Goal: Transaction & Acquisition: Purchase product/service

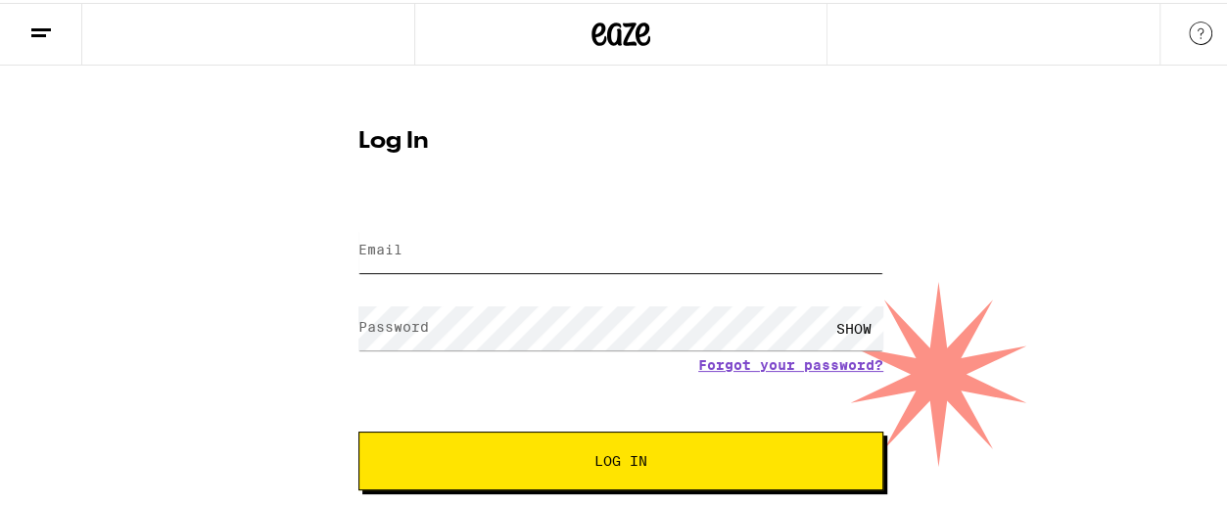
type input "[PERSON_NAME][EMAIL_ADDRESS][DOMAIN_NAME]"
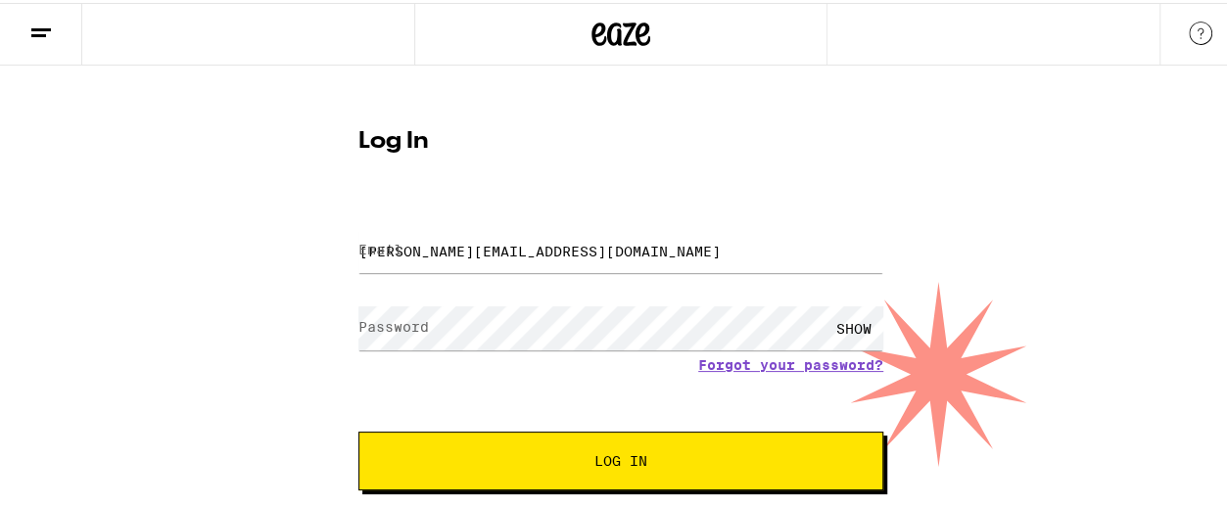
click at [634, 454] on span "Log In" at bounding box center [620, 458] width 53 height 14
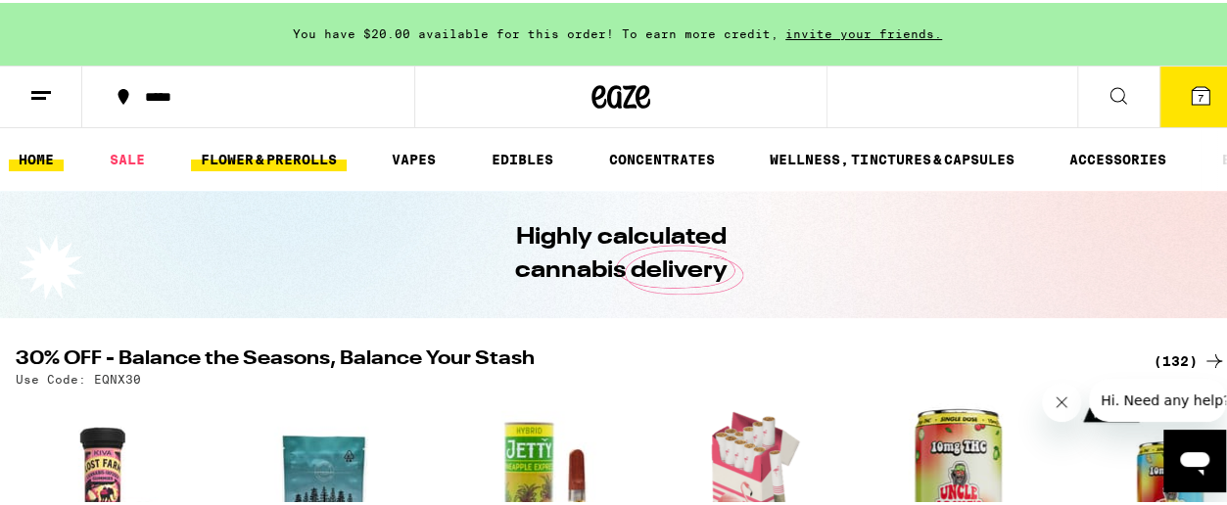
click at [262, 159] on link "FLOWER & PREROLLS" at bounding box center [269, 156] width 156 height 23
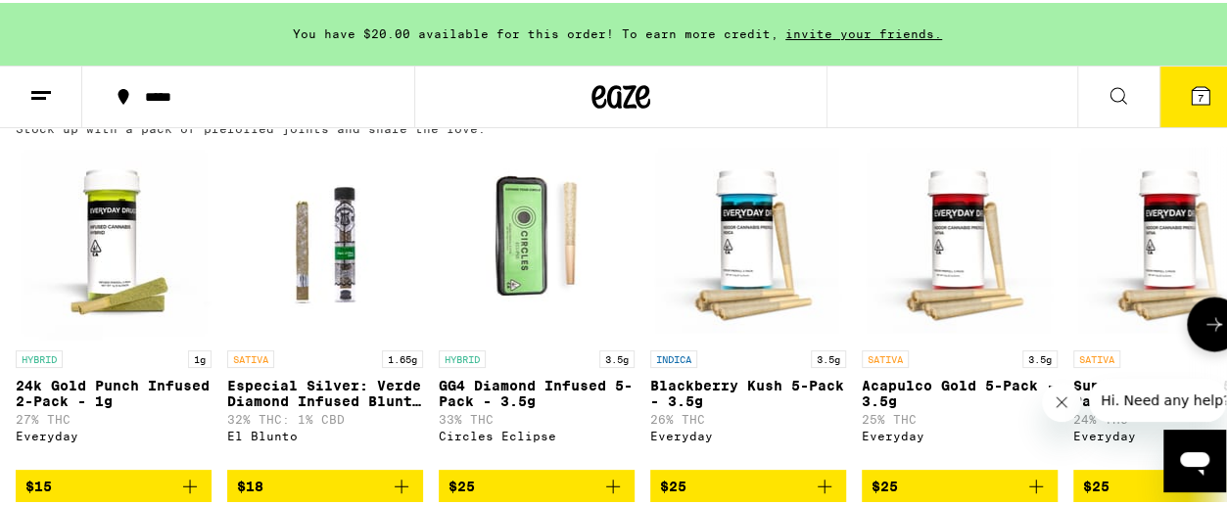
scroll to position [1664, 0]
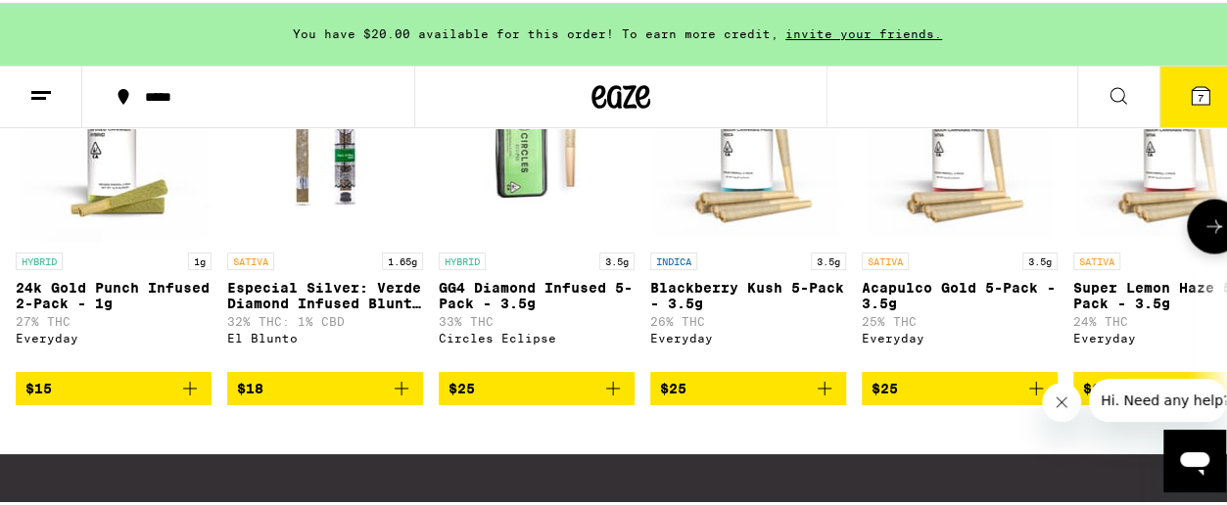
click at [501, 397] on span "$25" at bounding box center [536, 385] width 176 height 23
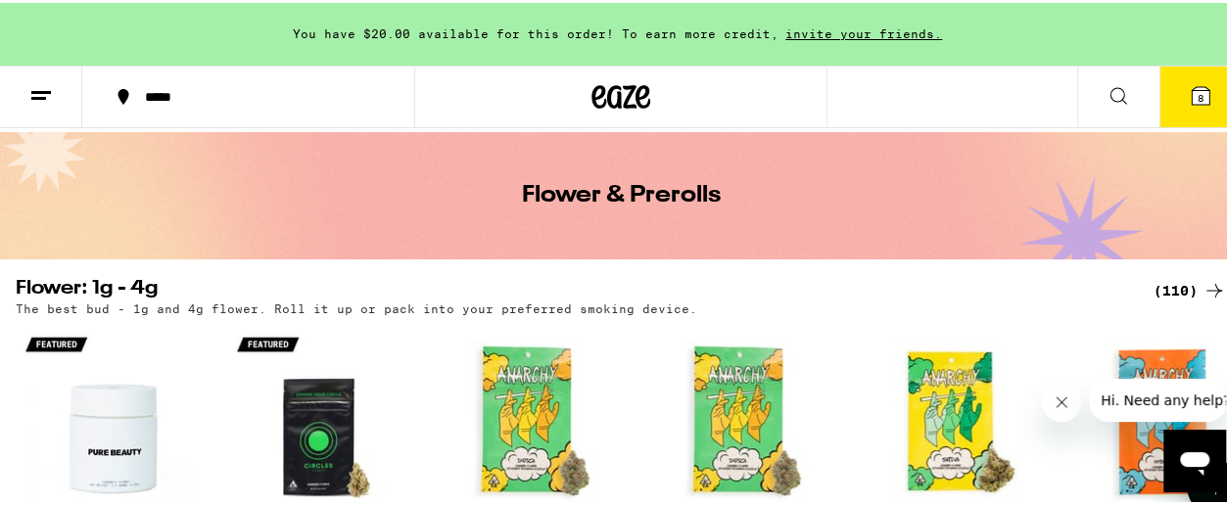
scroll to position [0, 0]
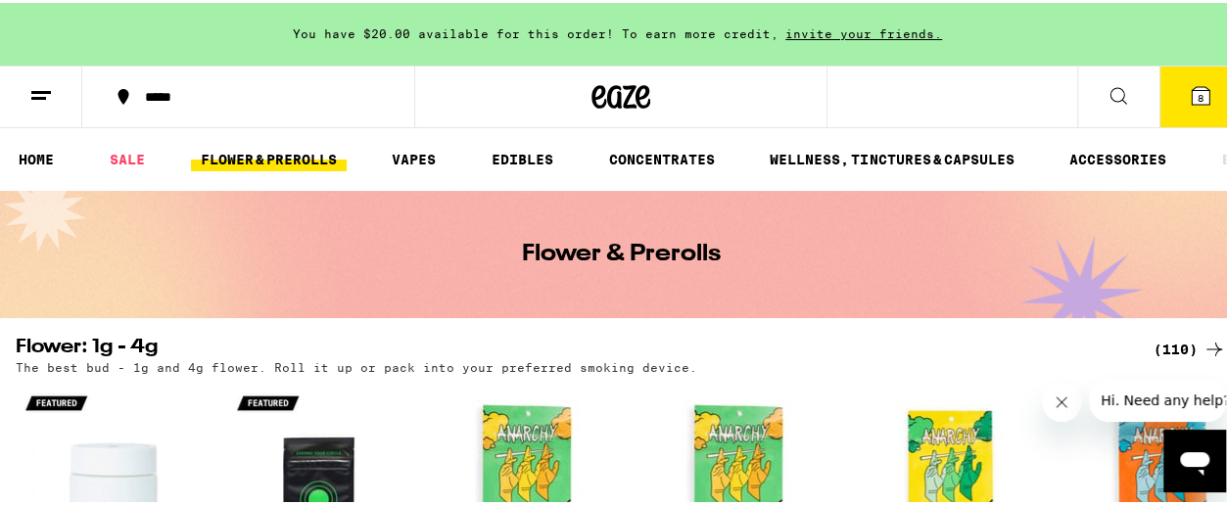
click at [1169, 99] on button "8" at bounding box center [1200, 94] width 82 height 61
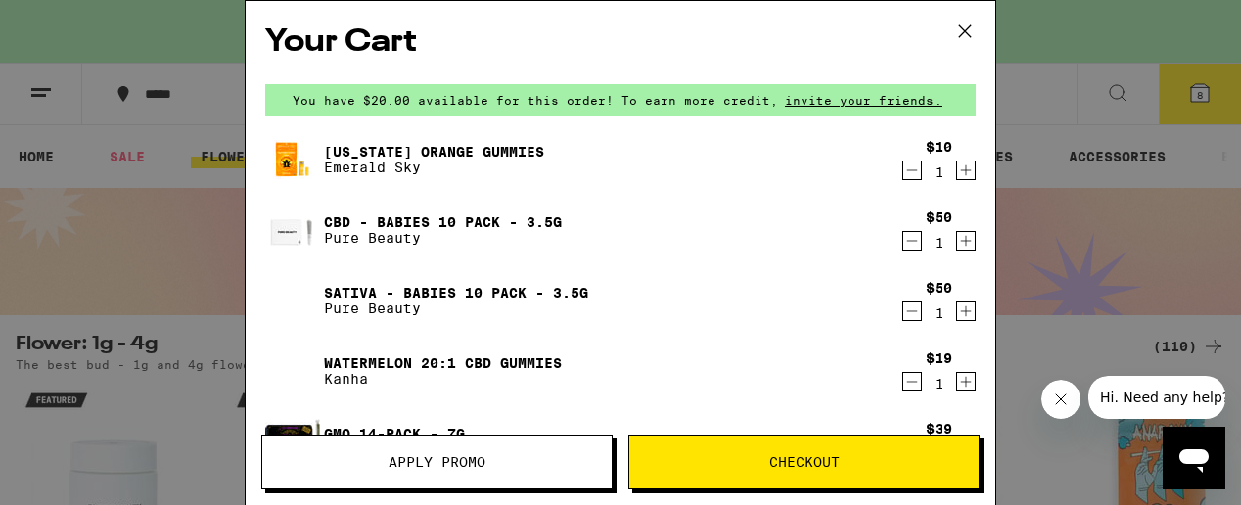
click at [959, 28] on icon at bounding box center [965, 31] width 29 height 29
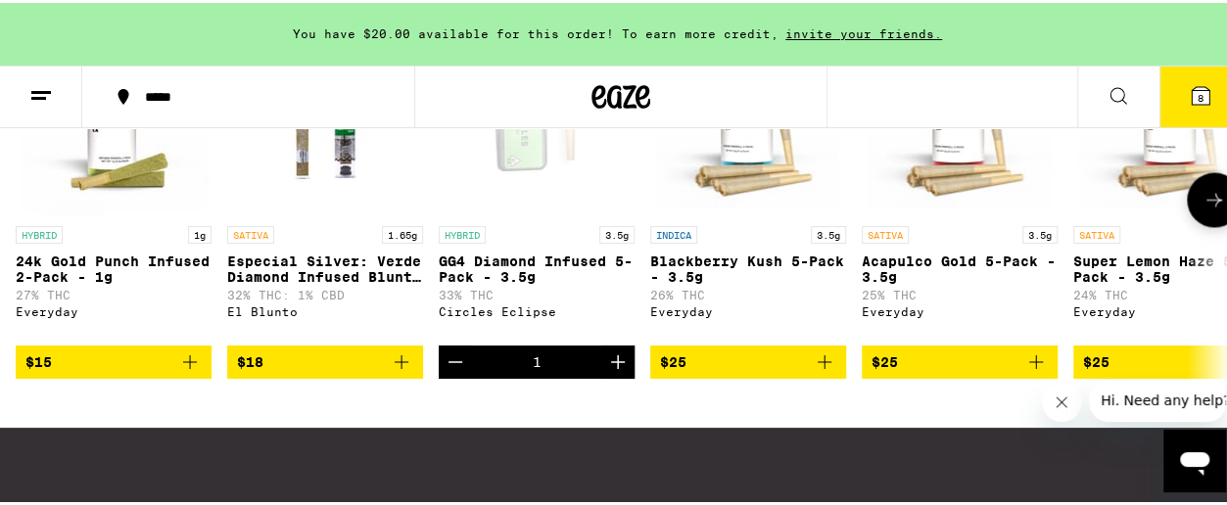
scroll to position [1699, 0]
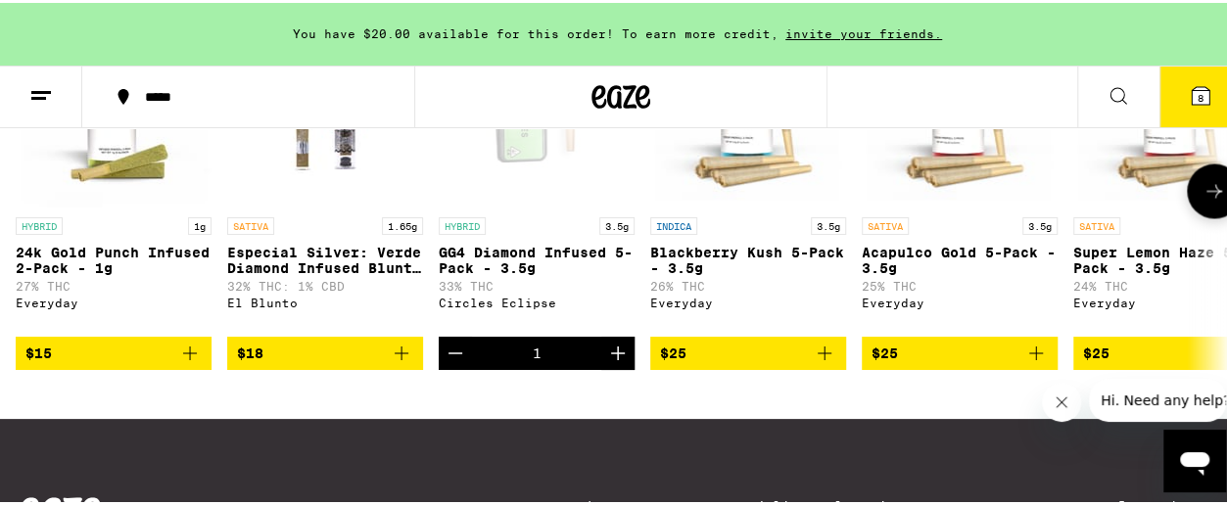
click at [528, 367] on div "1" at bounding box center [537, 350] width 196 height 33
drag, startPoint x: 527, startPoint y: 415, endPoint x: 519, endPoint y: 396, distance: 20.2
click at [519, 367] on div "1" at bounding box center [537, 350] width 196 height 33
click at [538, 358] on div "1" at bounding box center [537, 351] width 9 height 16
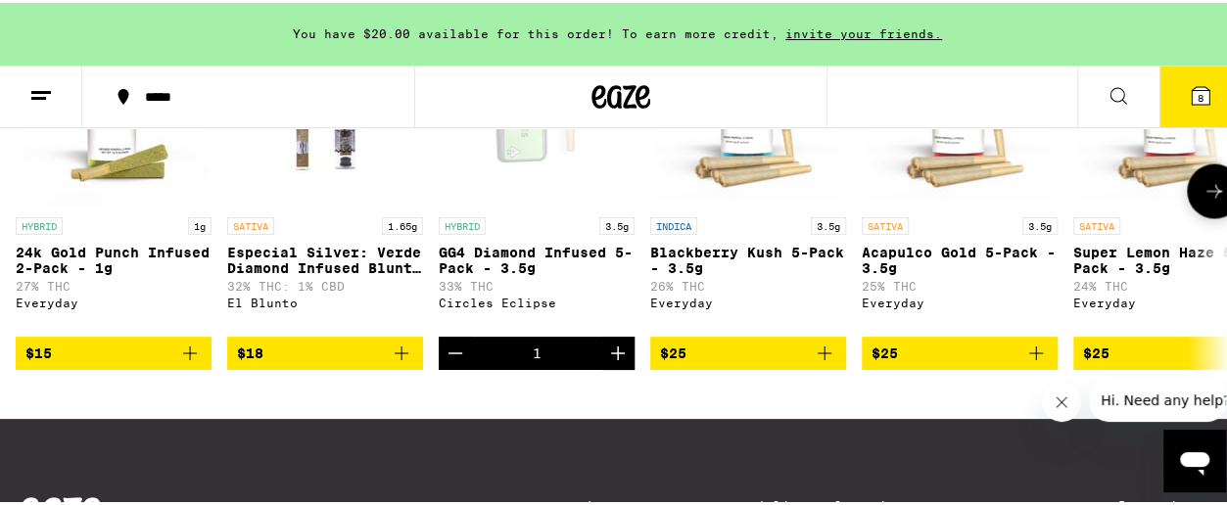
click at [621, 362] on icon "Increment" at bounding box center [617, 350] width 23 height 23
click at [452, 362] on icon "Decrement" at bounding box center [454, 350] width 23 height 23
click at [619, 362] on icon "Increment" at bounding box center [617, 350] width 23 height 23
click at [543, 367] on div "2" at bounding box center [537, 350] width 196 height 33
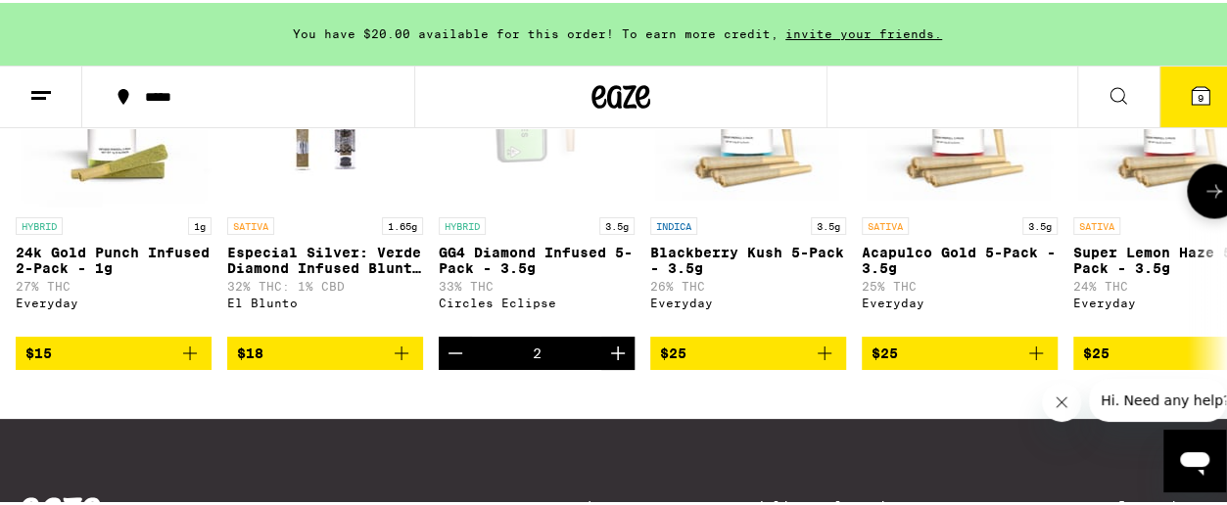
click at [120, 362] on span "$15" at bounding box center [113, 350] width 176 height 23
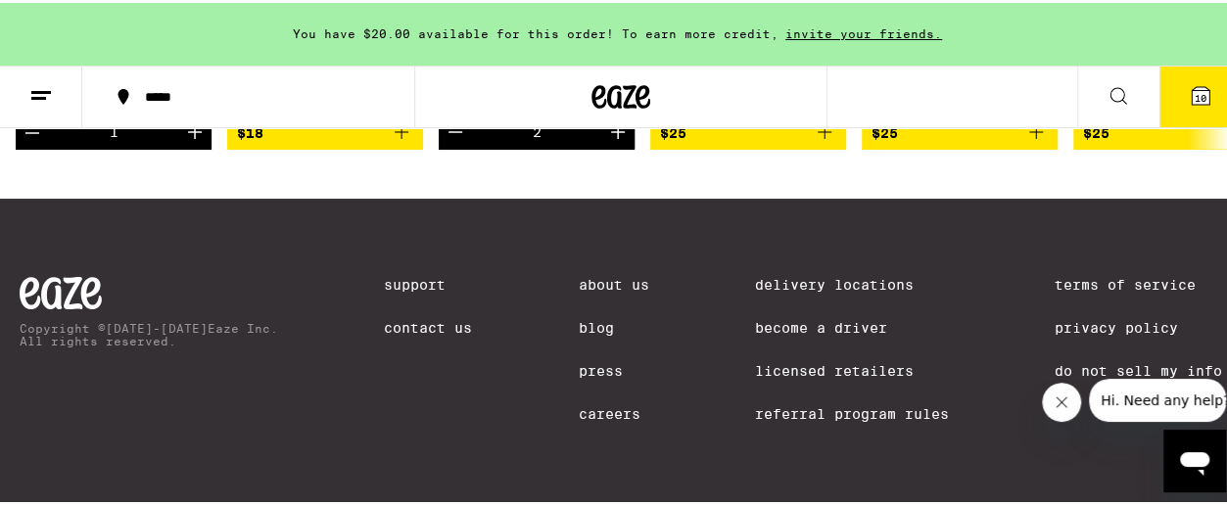
scroll to position [1699, 0]
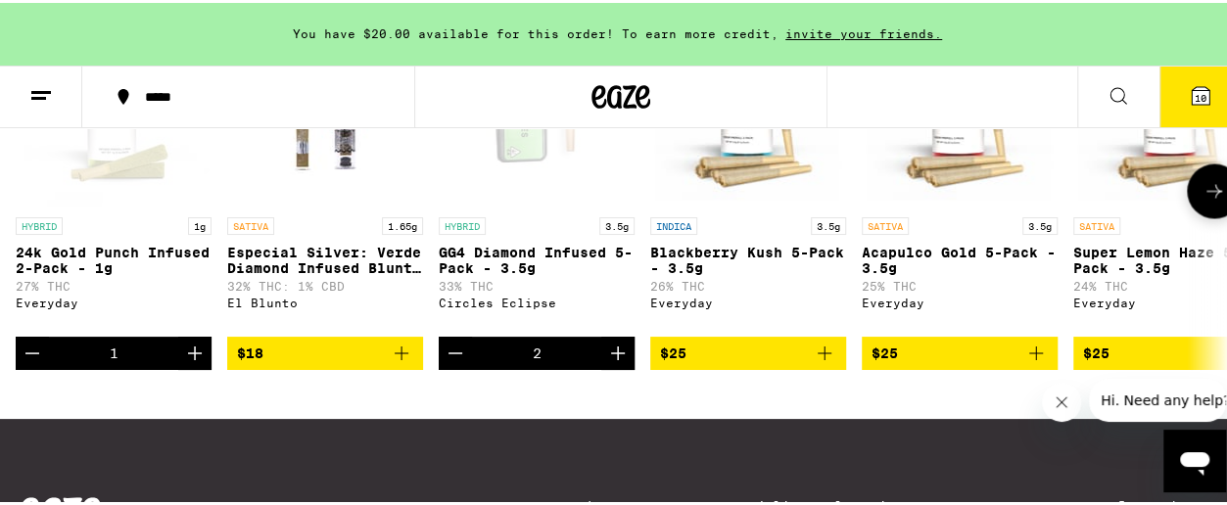
click at [1206, 195] on icon at bounding box center [1214, 188] width 16 height 14
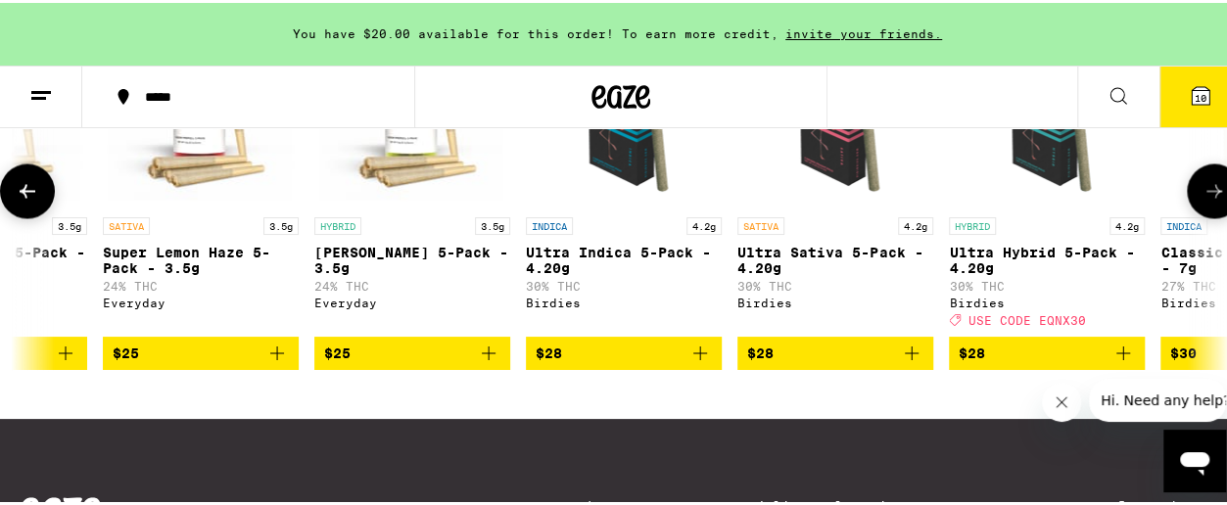
scroll to position [0, 982]
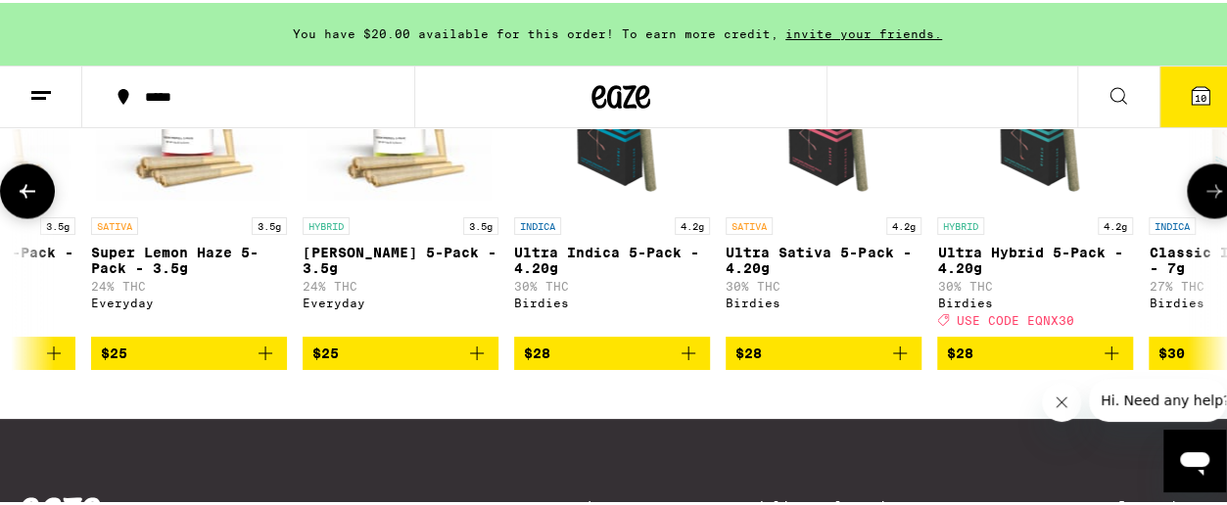
click at [548, 358] on span "$28" at bounding box center [537, 351] width 26 height 16
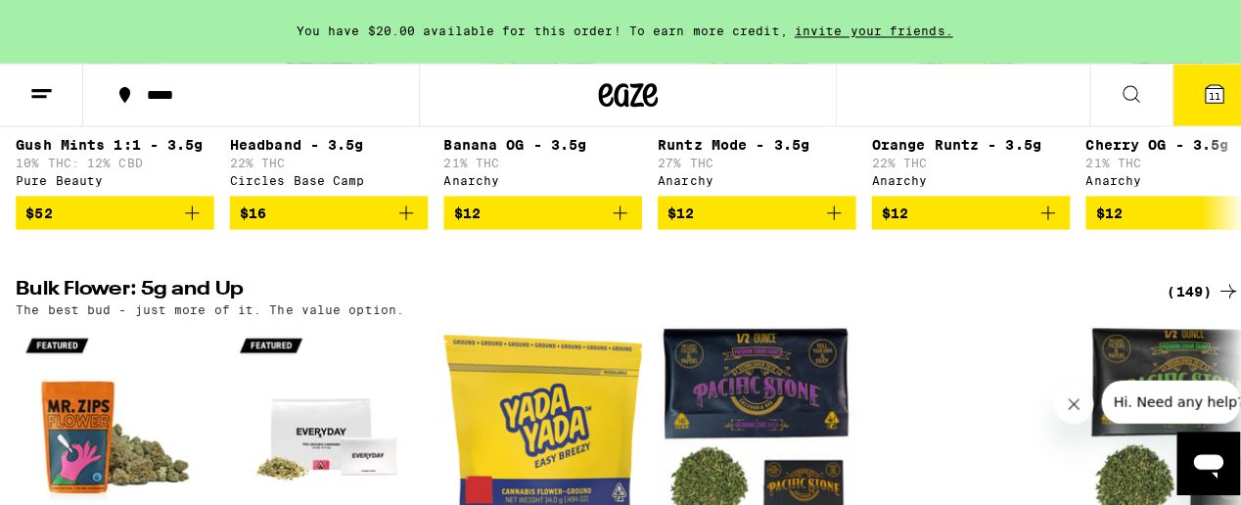
scroll to position [0, 0]
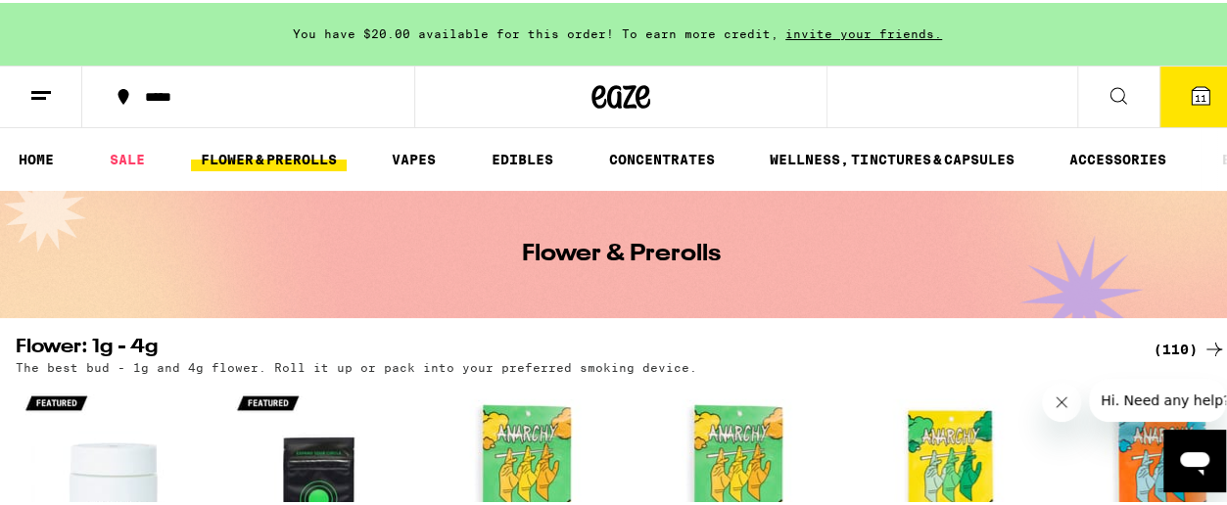
click at [1194, 92] on span "11" at bounding box center [1200, 95] width 12 height 12
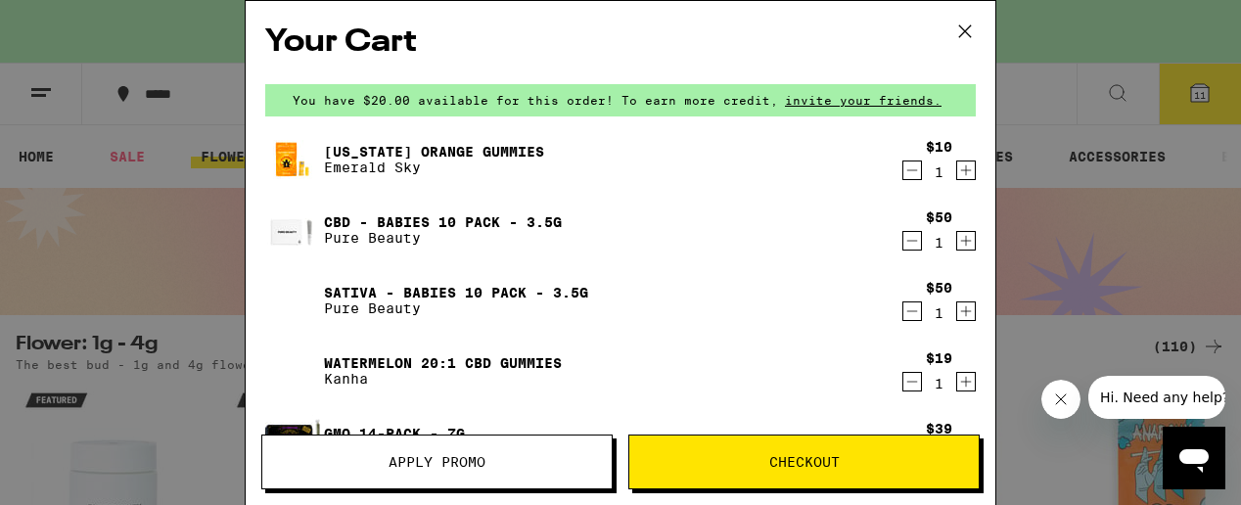
click at [904, 173] on icon "Decrement" at bounding box center [913, 170] width 18 height 23
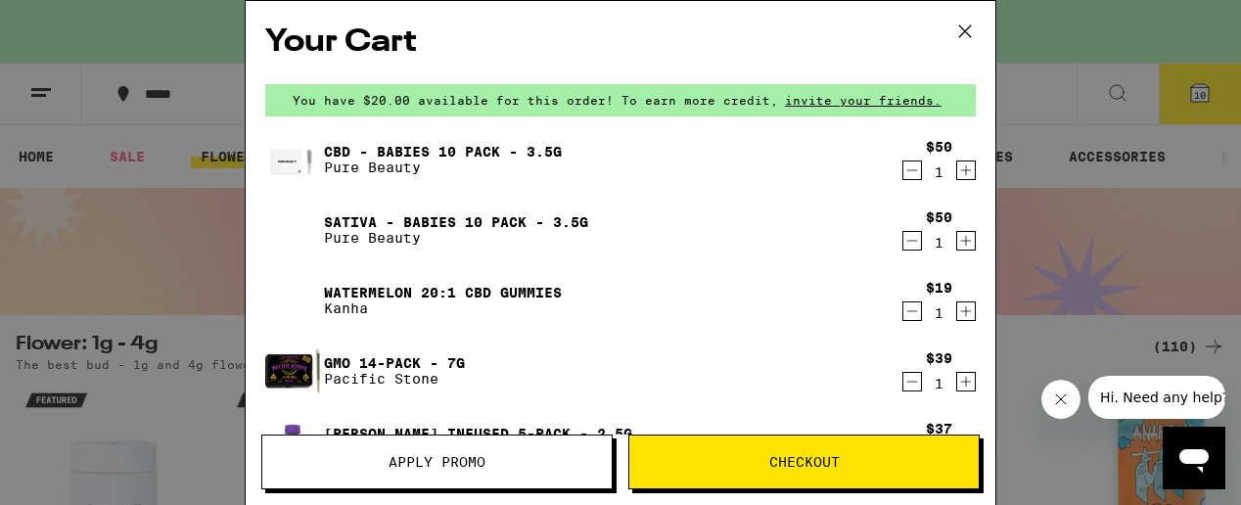
click at [904, 173] on icon "Decrement" at bounding box center [913, 170] width 18 height 23
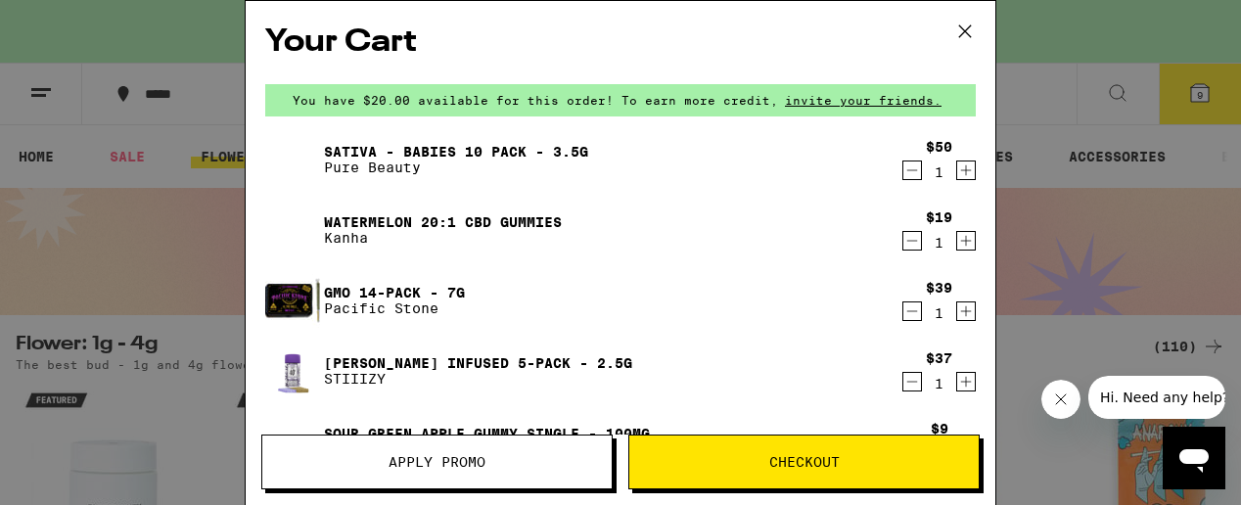
click at [904, 182] on icon "Decrement" at bounding box center [913, 170] width 18 height 23
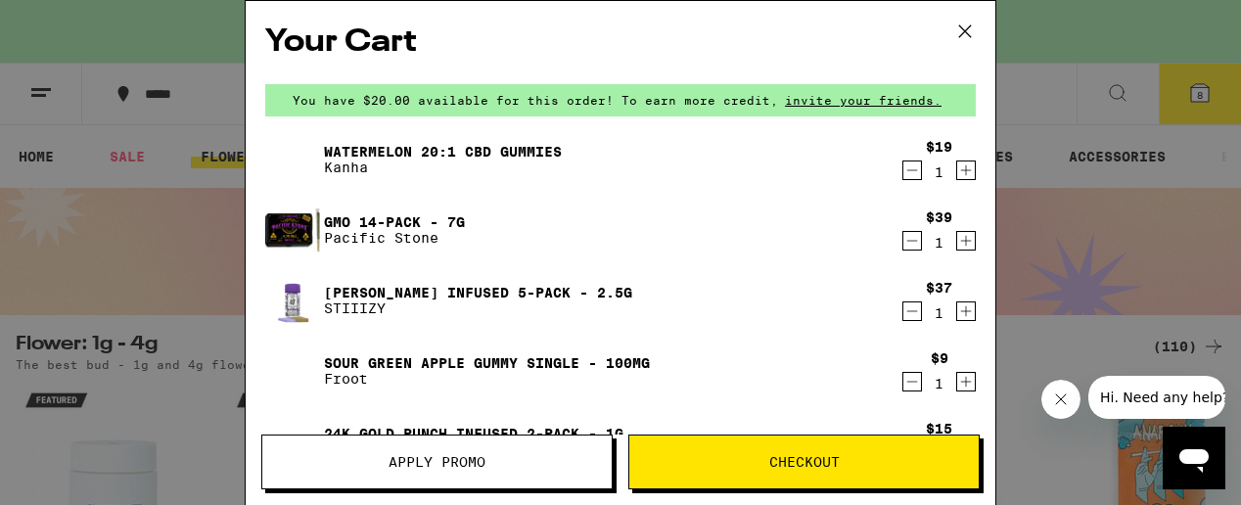
drag, startPoint x: 901, startPoint y: 179, endPoint x: 810, endPoint y: 2, distance: 199.2
click at [809, 2] on div "Your Cart You have $20.00 available for this order! To earn more credit, invite…" at bounding box center [621, 223] width 750 height 445
click at [904, 173] on icon "Decrement" at bounding box center [913, 170] width 18 height 23
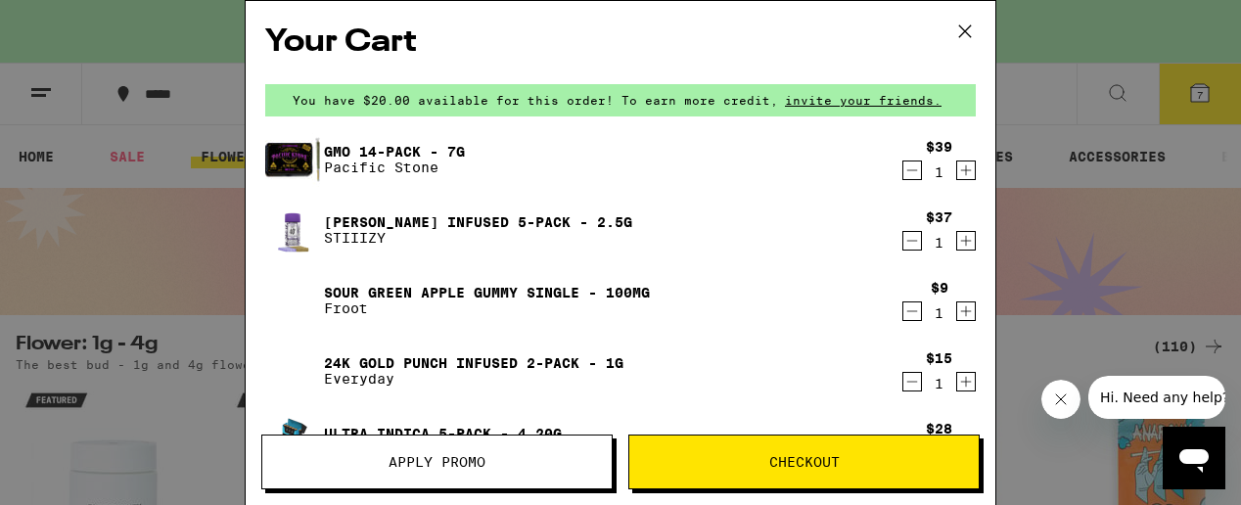
click at [928, 176] on div "1" at bounding box center [939, 172] width 26 height 16
click at [926, 176] on div "1" at bounding box center [939, 172] width 26 height 16
click at [904, 176] on icon "Decrement" at bounding box center [913, 170] width 18 height 23
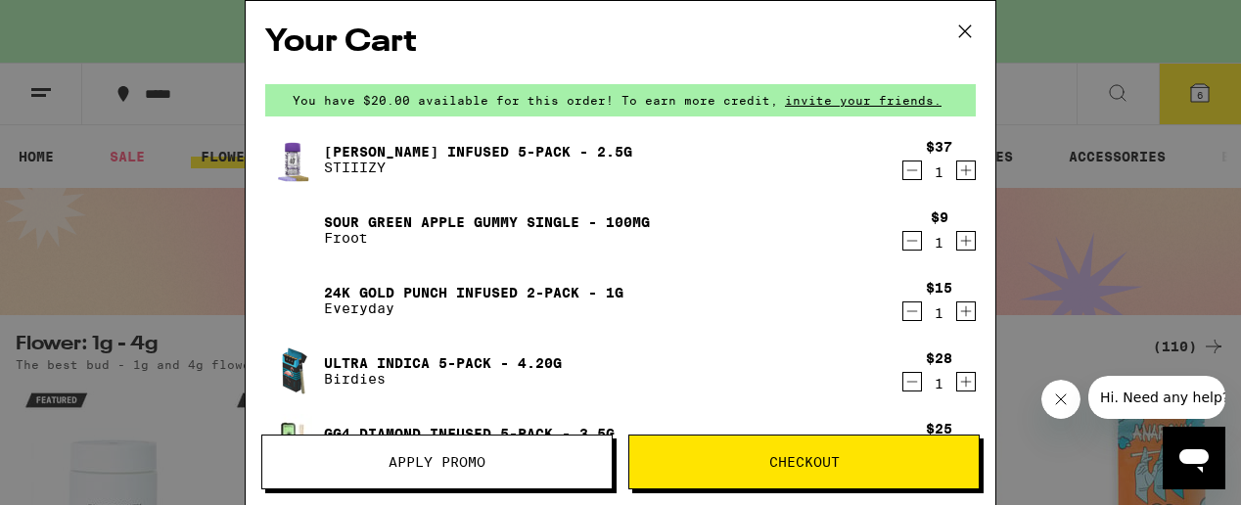
click at [967, 29] on icon at bounding box center [965, 31] width 29 height 29
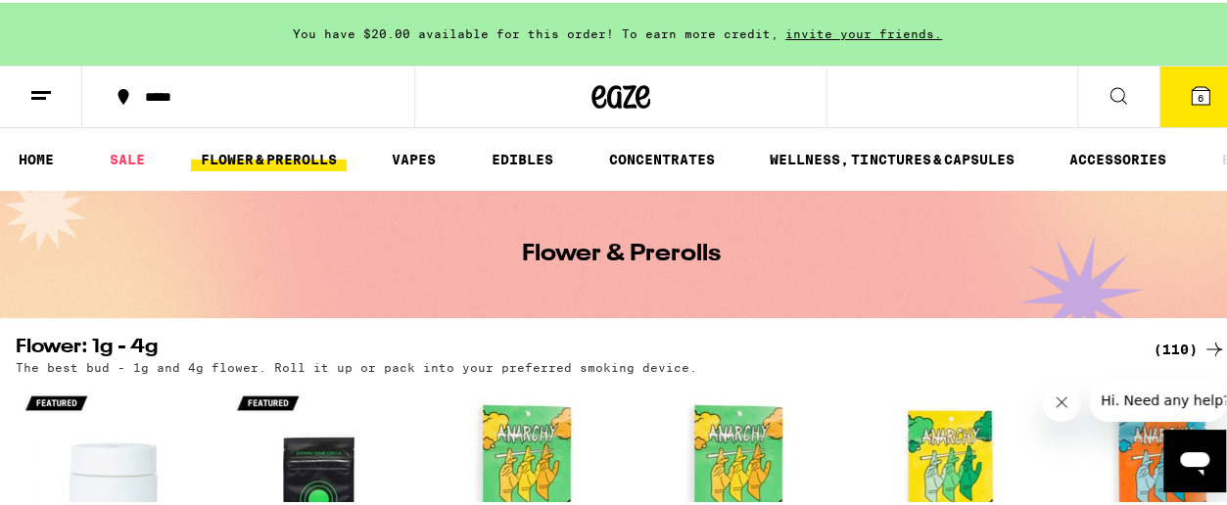
drag, startPoint x: 1189, startPoint y: 95, endPoint x: 725, endPoint y: 101, distance: 464.1
click at [725, 101] on div at bounding box center [621, 94] width 414 height 63
click at [1198, 102] on button "6" at bounding box center [1200, 94] width 82 height 61
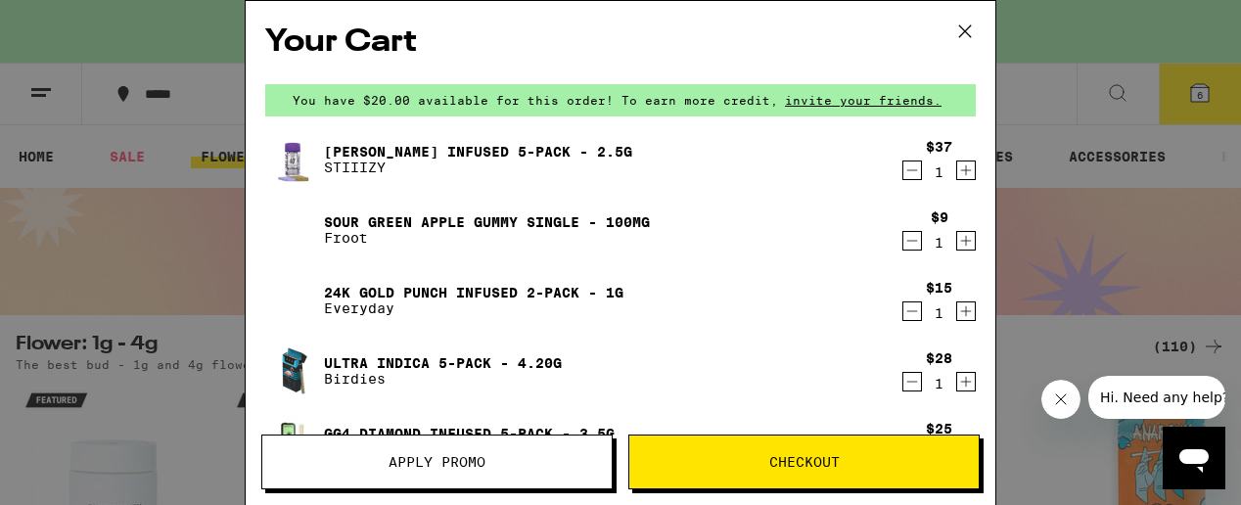
click at [1117, 396] on span "Hi. Need any help?" at bounding box center [1163, 398] width 129 height 16
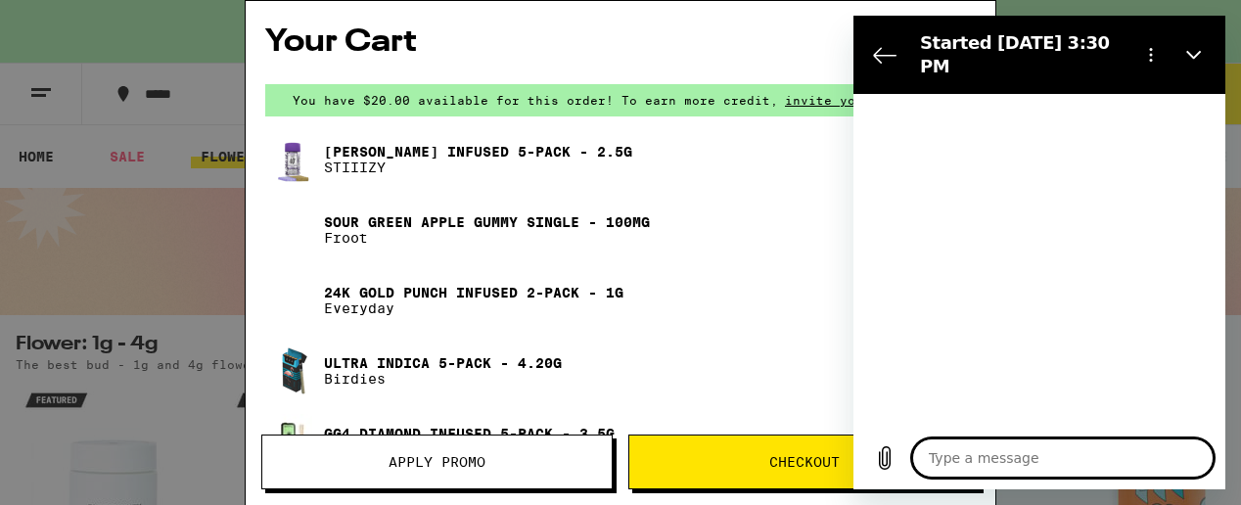
type textarea "x"
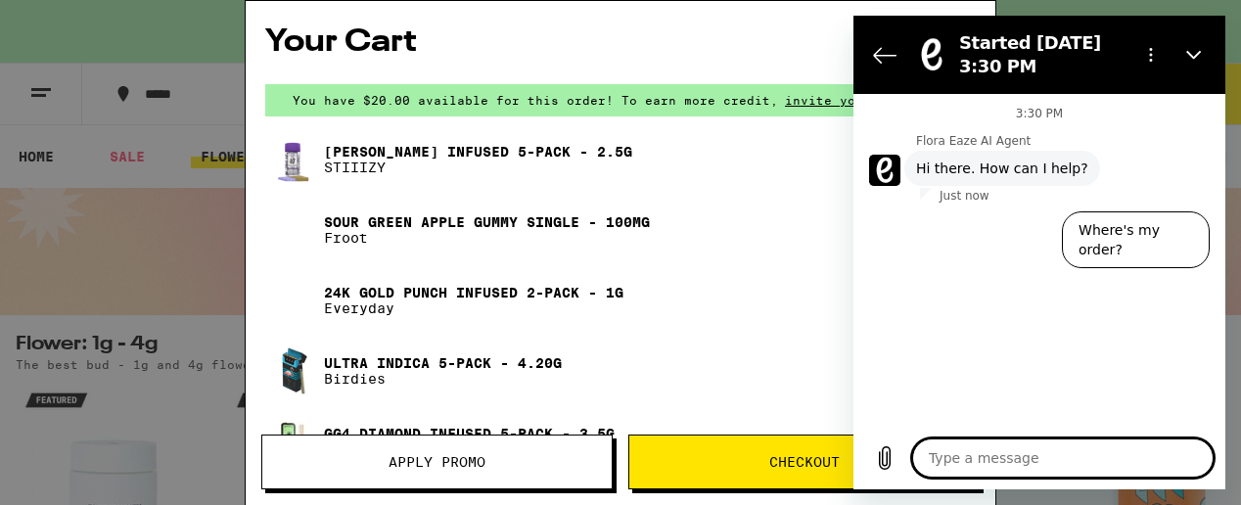
type textarea "w"
type textarea "x"
type textarea "wh"
type textarea "x"
type textarea "why"
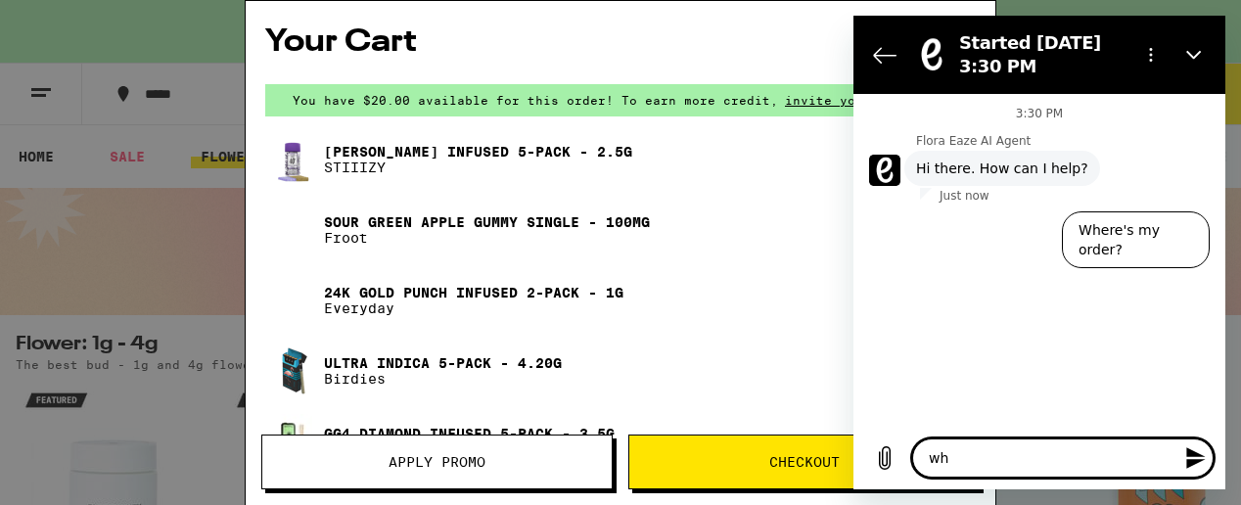
type textarea "x"
type textarea "why"
type textarea "x"
type textarea "why a"
type textarea "x"
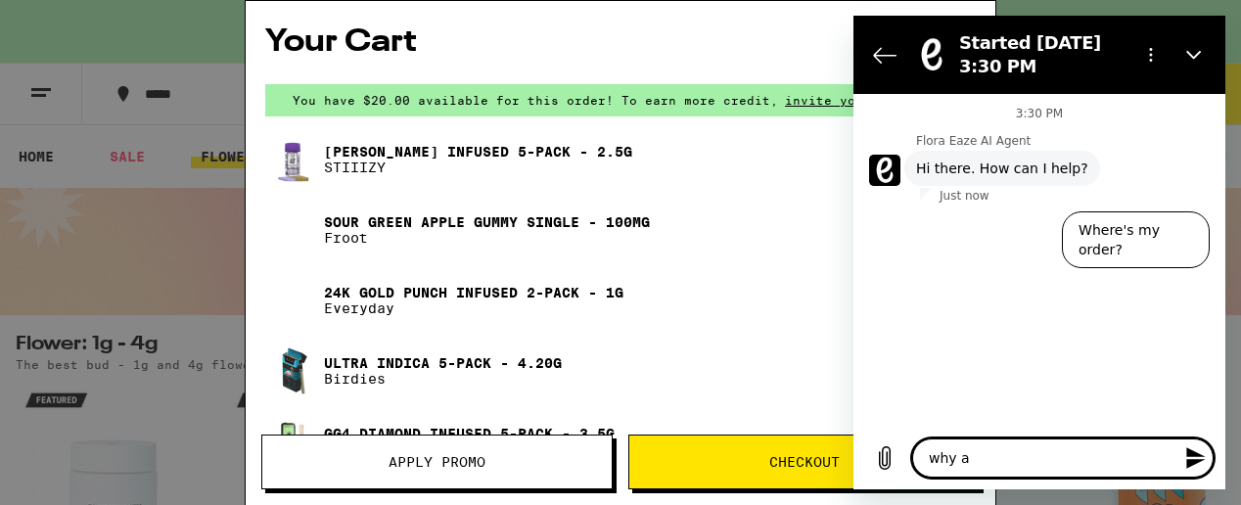
type textarea "why ar"
type textarea "x"
type textarea "why are"
type textarea "x"
type textarea "why are"
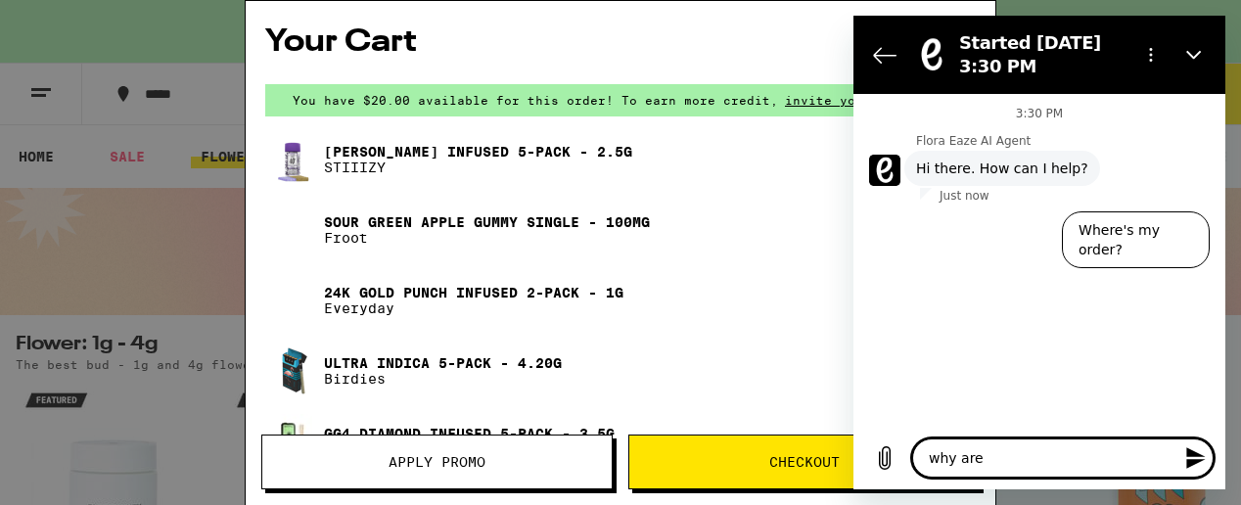
type textarea "x"
type textarea "why are y"
type textarea "x"
type textarea "why are yo"
type textarea "x"
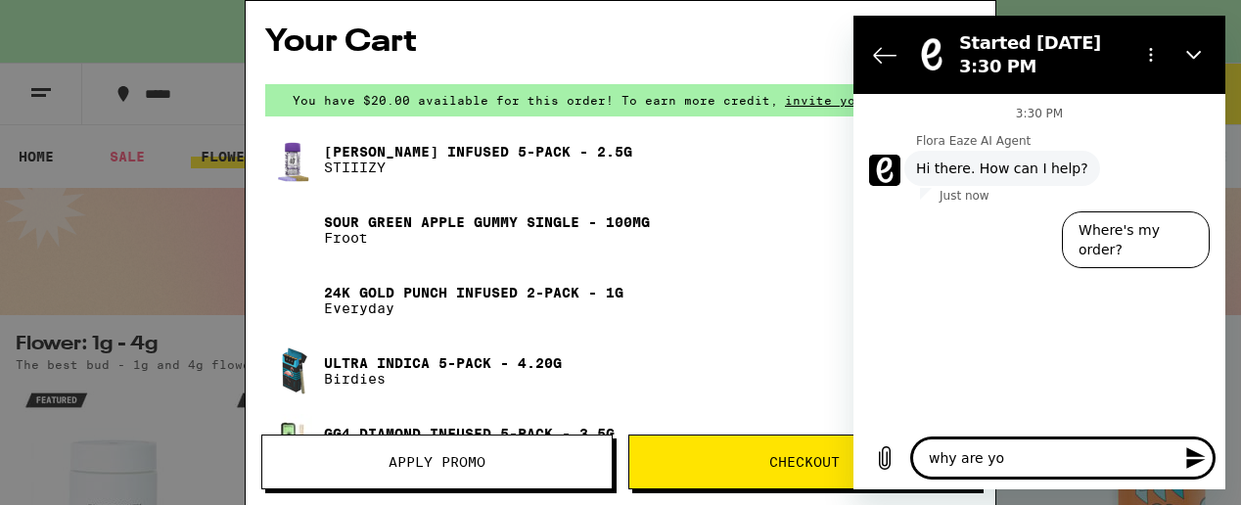
type textarea "why are you"
type textarea "x"
type textarea "why are you"
type textarea "x"
type textarea "why are you f"
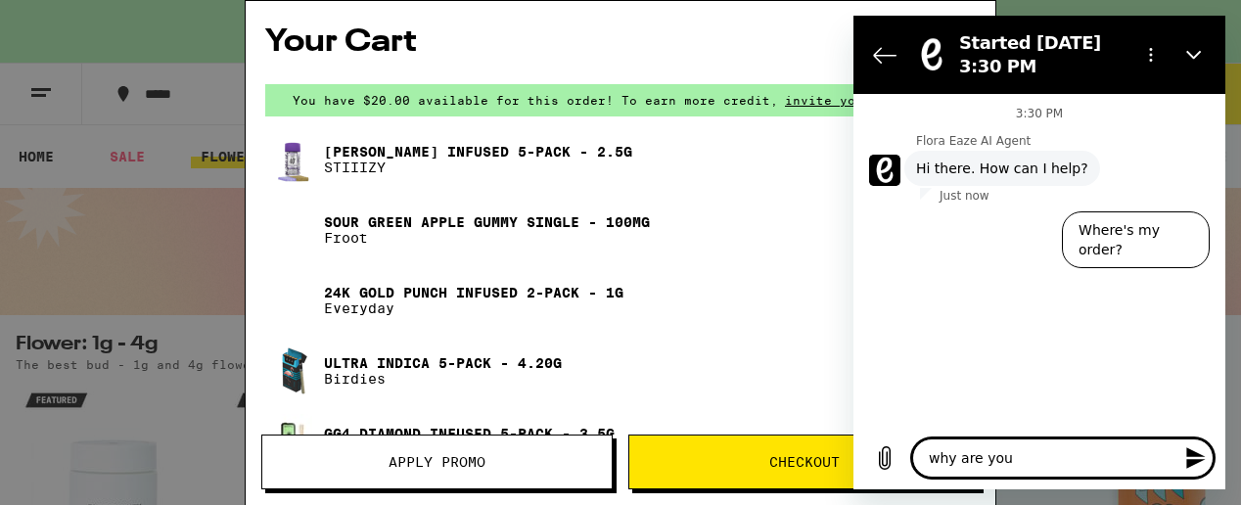
type textarea "x"
type textarea "why are you fo"
type textarea "x"
type textarea "why are you for"
type textarea "x"
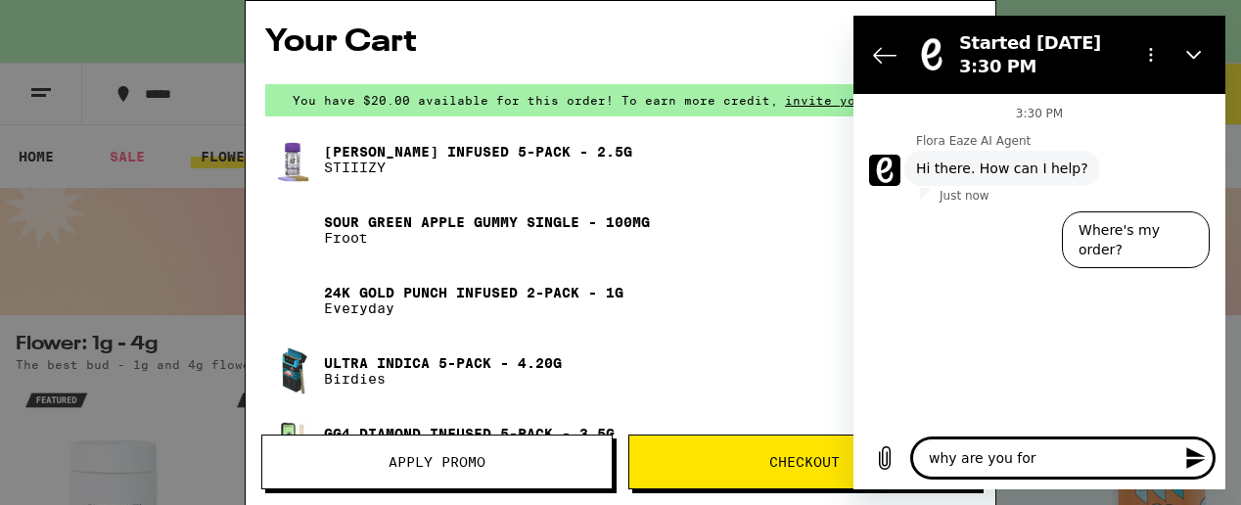
type textarea "why are you forc"
type textarea "x"
type textarea "why are you forci"
type textarea "x"
type textarea "why are you forcin"
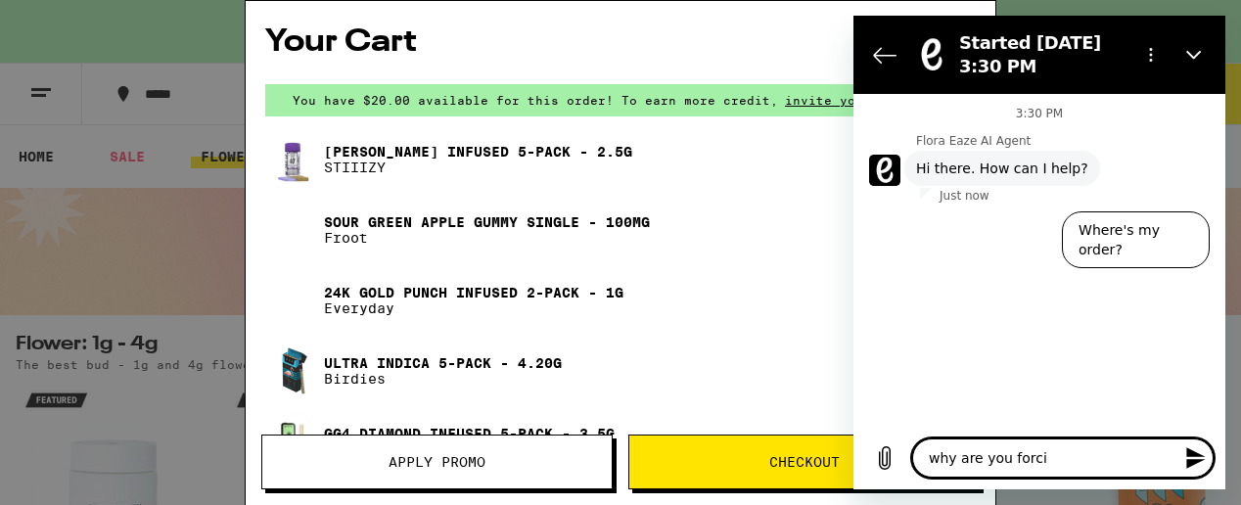
type textarea "x"
type textarea "why are you forcing"
type textarea "x"
type textarea "why are you forcing"
type textarea "x"
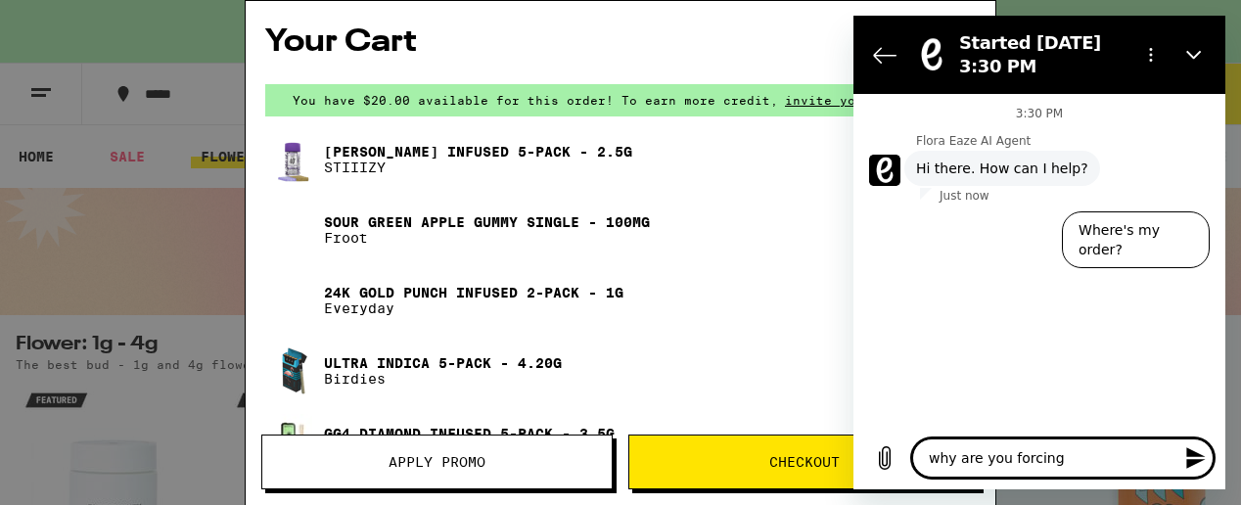
type textarea "why are you forcing m"
type textarea "x"
type textarea "why are you forcing me"
type textarea "x"
type textarea "why are you forcing me"
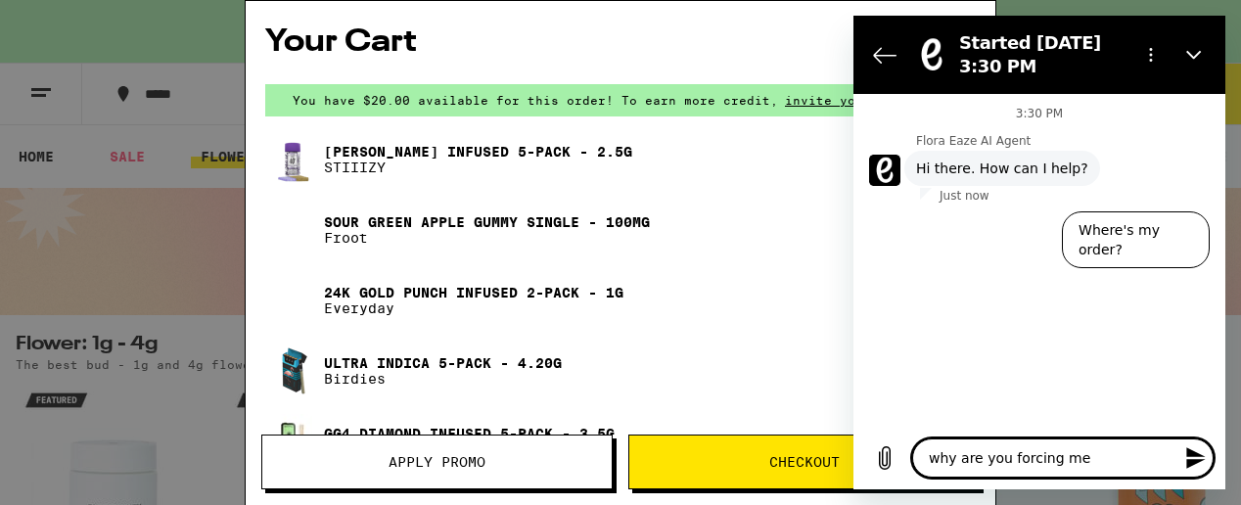
type textarea "x"
type textarea "why are you forcing me t"
type textarea "x"
type textarea "why are you forcing me to"
type textarea "x"
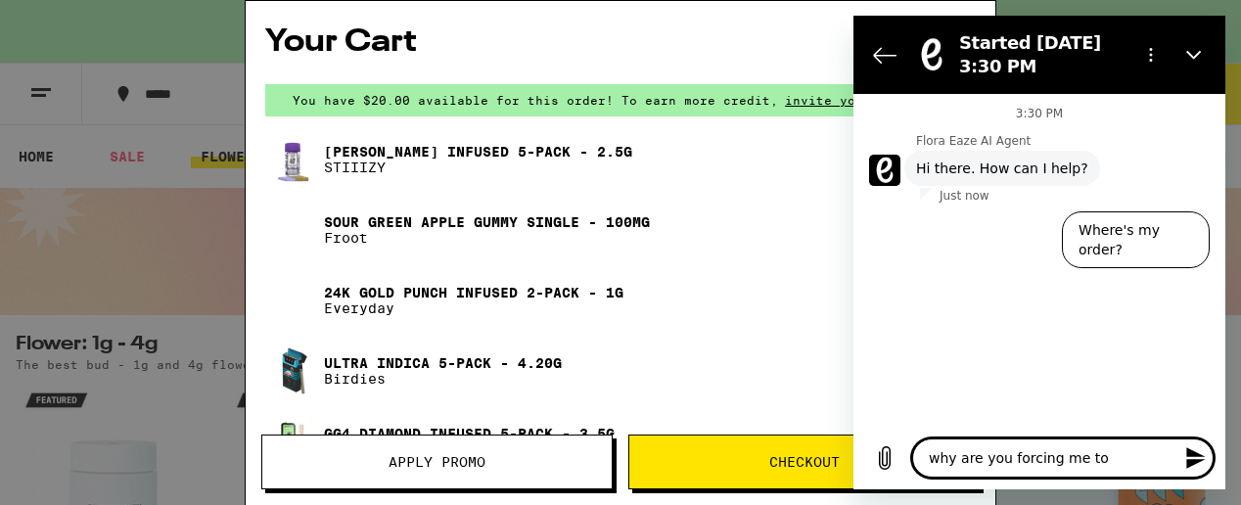
type textarea "why are you forcing me to"
type textarea "x"
type textarea "why are you forcing me to p"
type textarea "x"
type textarea "why are you forcing me to"
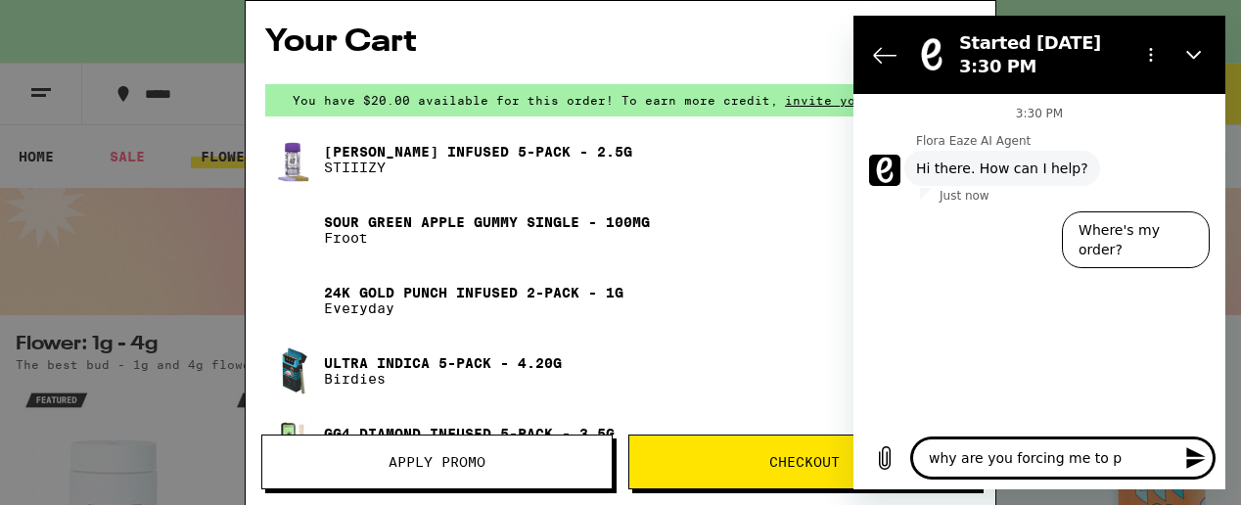
type textarea "x"
type textarea "why are you forcing me to b"
type textarea "x"
type textarea "why are you forcing me to bu"
type textarea "x"
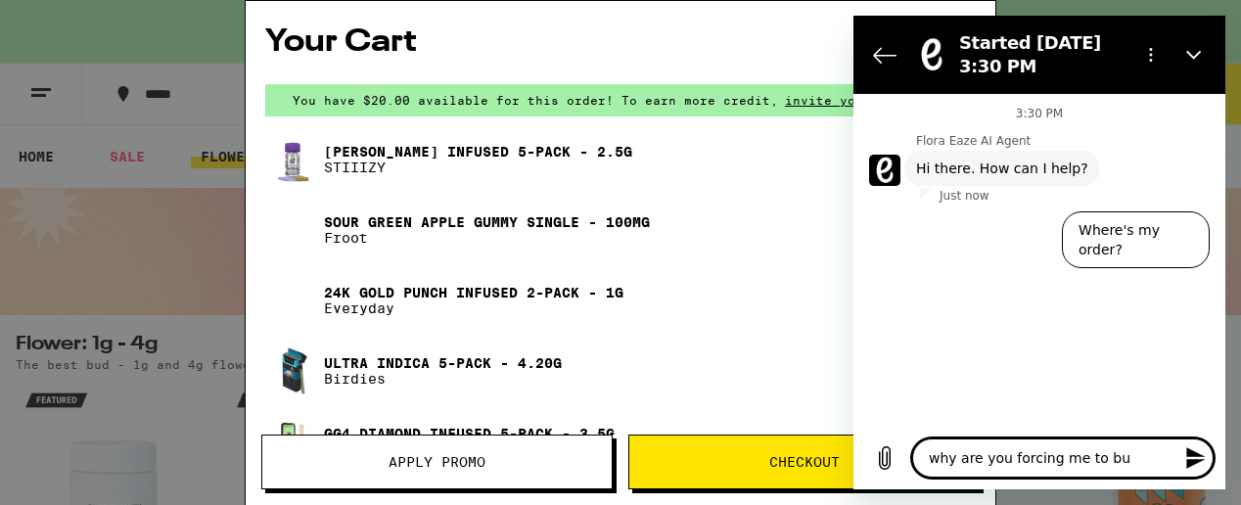
type textarea "why are you forcing me to buy"
type textarea "x"
type textarea "why are you forcing me to buy"
type textarea "x"
type textarea "why are you forcing me to buy m"
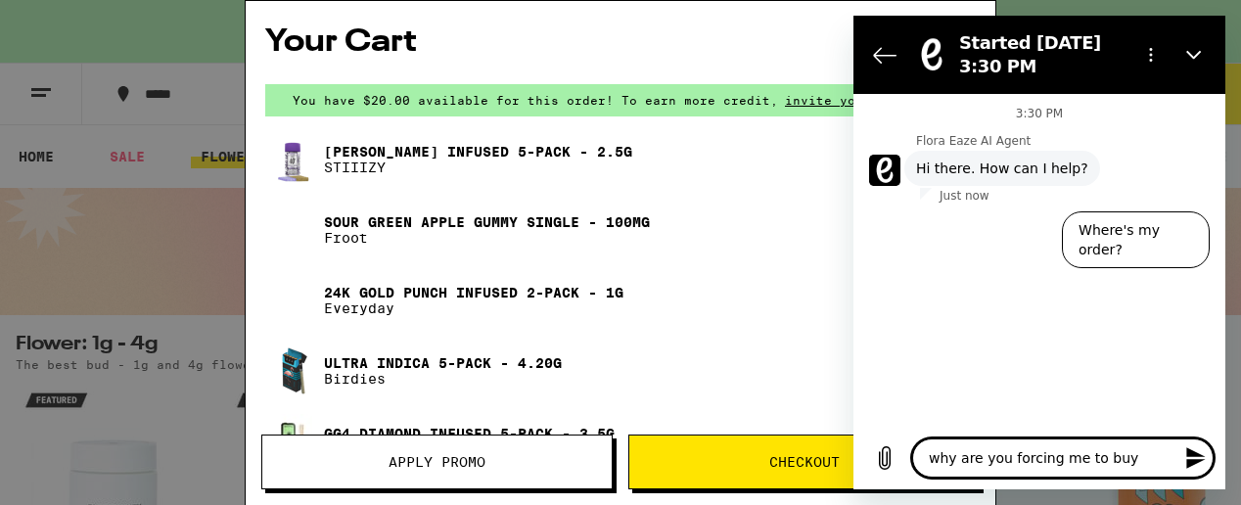
type textarea "x"
type textarea "why are you forcing me to buy my"
type textarea "x"
type textarea "why are you forcing me to buy my"
type textarea "x"
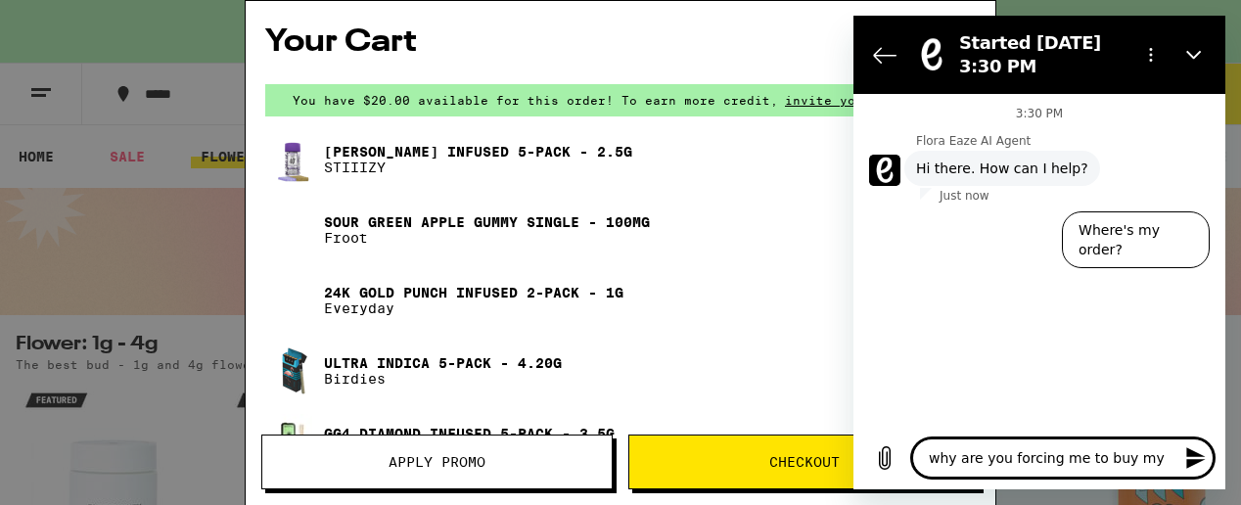
type textarea "why are you forcing me to buy my l"
type textarea "x"
type textarea "why are you forcing me to buy my la"
type textarea "x"
type textarea "why are you forcing me to buy my las"
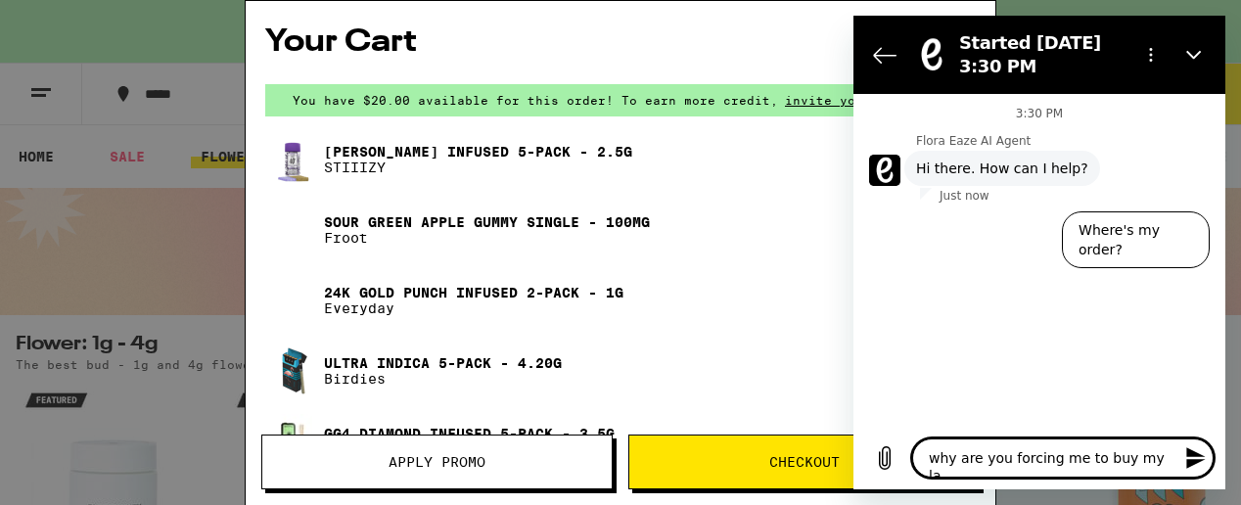
type textarea "x"
type textarea "why are you forcing me to buy my last"
type textarea "x"
type textarea "why are you forcing me to buy my last"
type textarea "x"
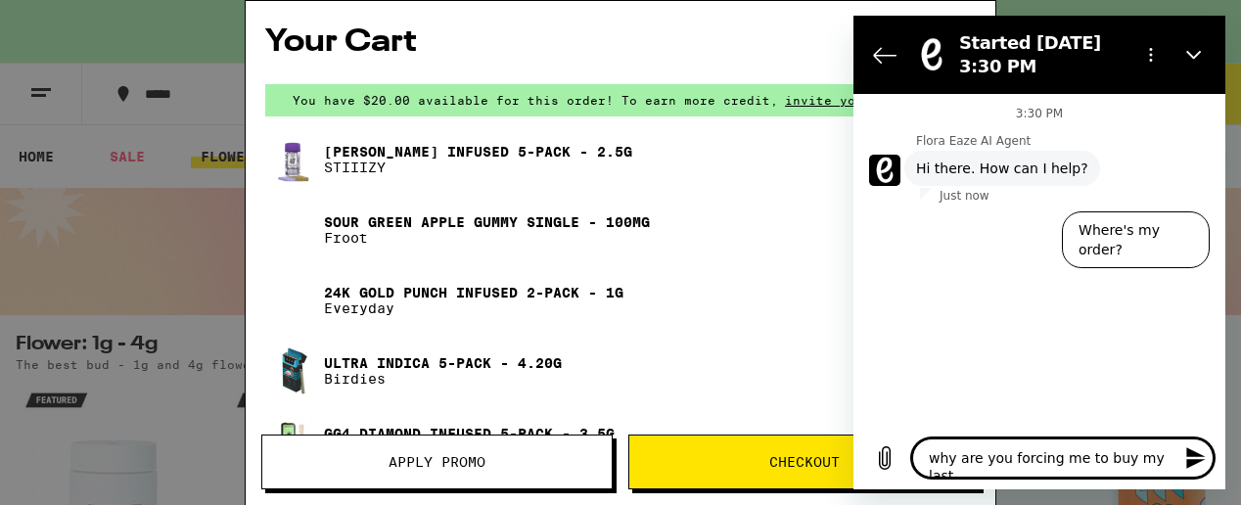
type textarea "why are you forcing me to buy my last o"
type textarea "x"
type textarea "why are you forcing me to buy my last or"
type textarea "x"
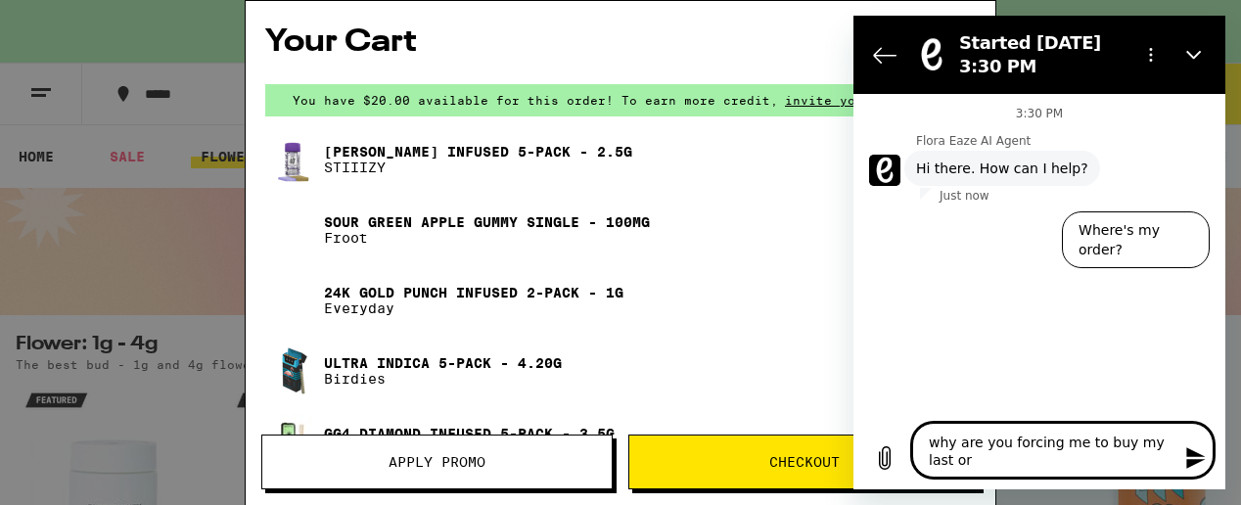
type textarea "why are you forcing me to buy my last ord"
type textarea "x"
type textarea "why are you forcing me to buy my last orde"
type textarea "x"
type textarea "why are you forcing me to buy my last order"
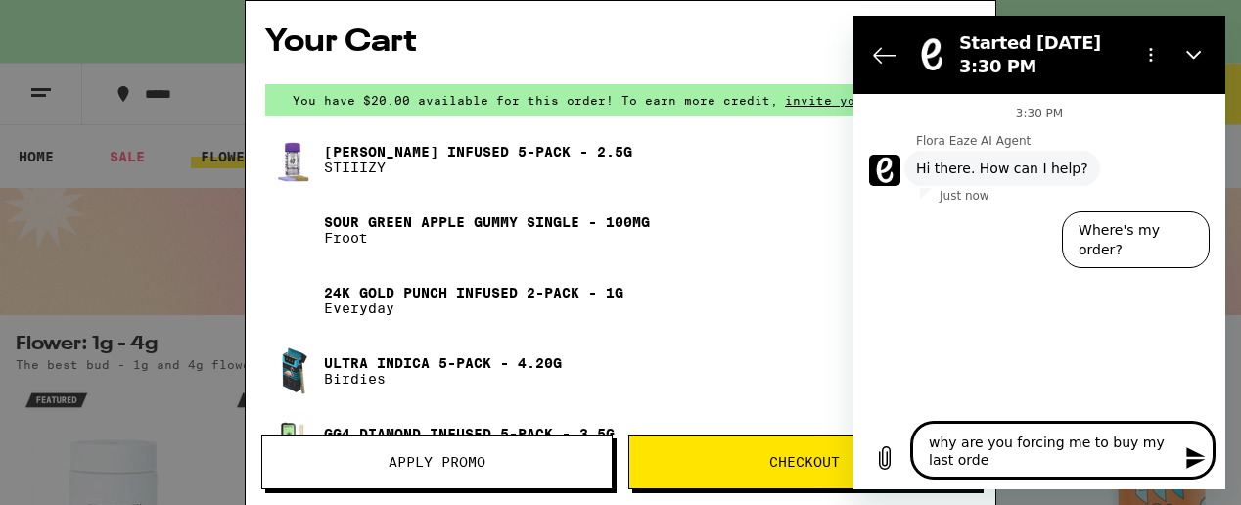
type textarea "x"
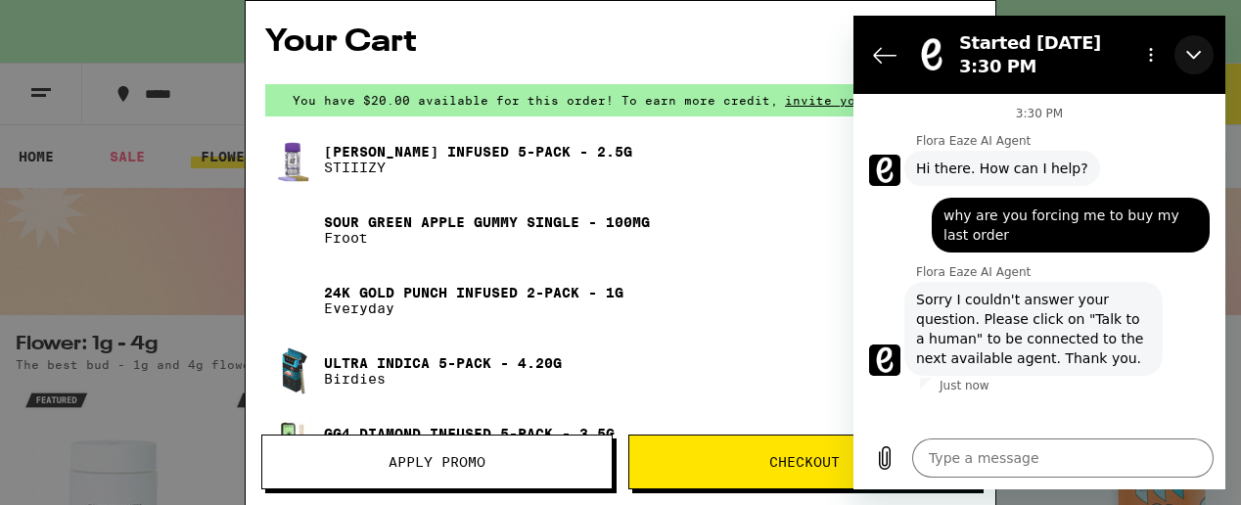
click at [1200, 48] on icon "Close" at bounding box center [1194, 55] width 16 height 16
type textarea "x"
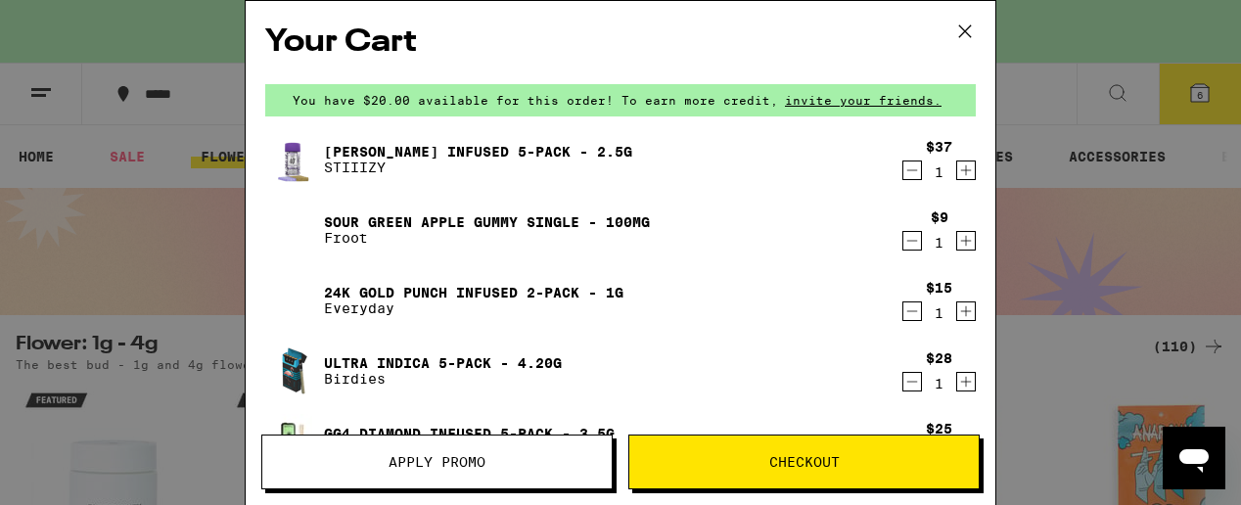
click at [904, 165] on icon "Decrement" at bounding box center [913, 170] width 18 height 23
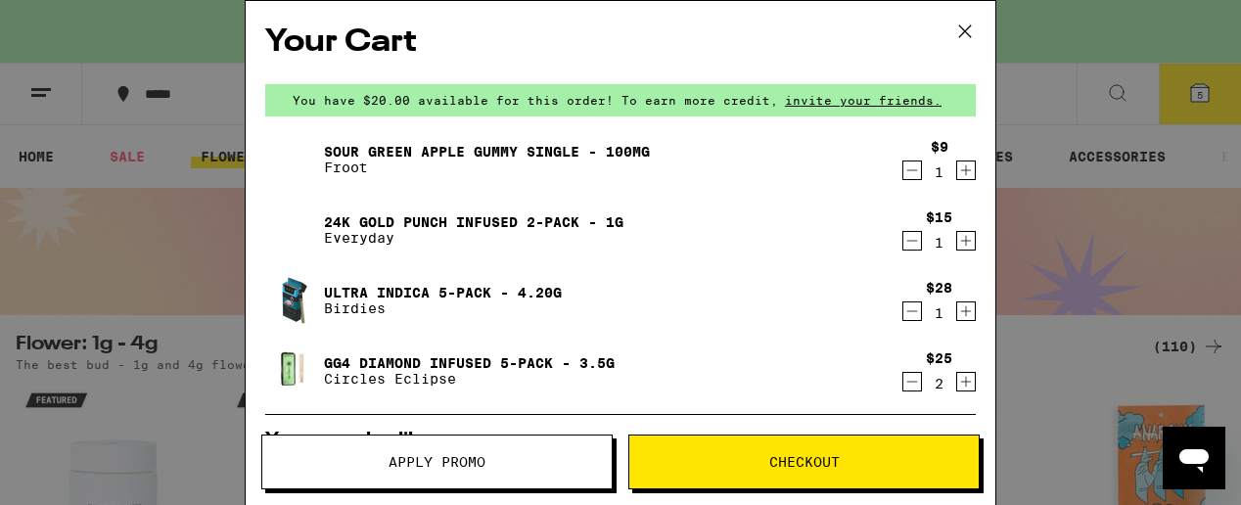
click at [904, 167] on icon "Decrement" at bounding box center [913, 170] width 18 height 23
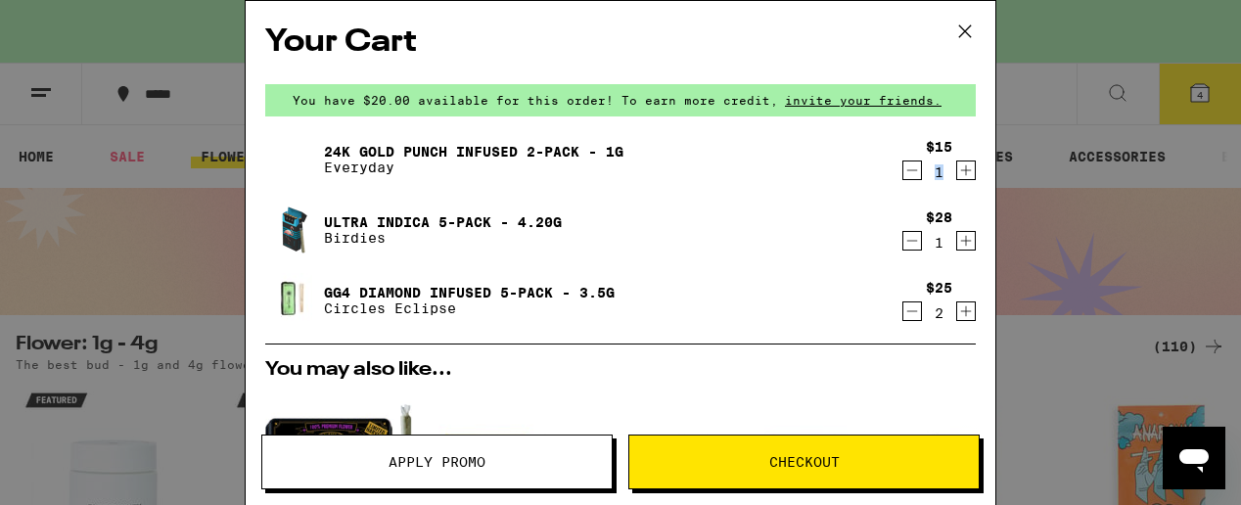
drag, startPoint x: 934, startPoint y: 170, endPoint x: 920, endPoint y: 177, distance: 15.3
click at [926, 177] on div "1" at bounding box center [939, 172] width 26 height 16
click at [926, 171] on div "1" at bounding box center [939, 172] width 26 height 16
click at [875, 173] on div "24k Gold Punch Infused 2-Pack - 1g Everyday" at bounding box center [582, 159] width 635 height 55
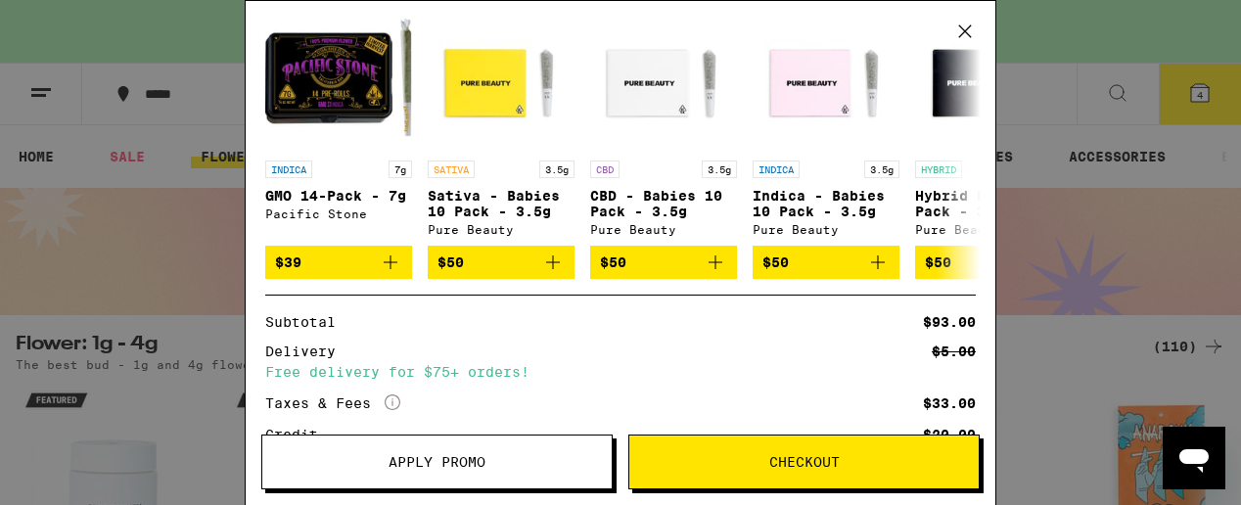
scroll to position [392, 0]
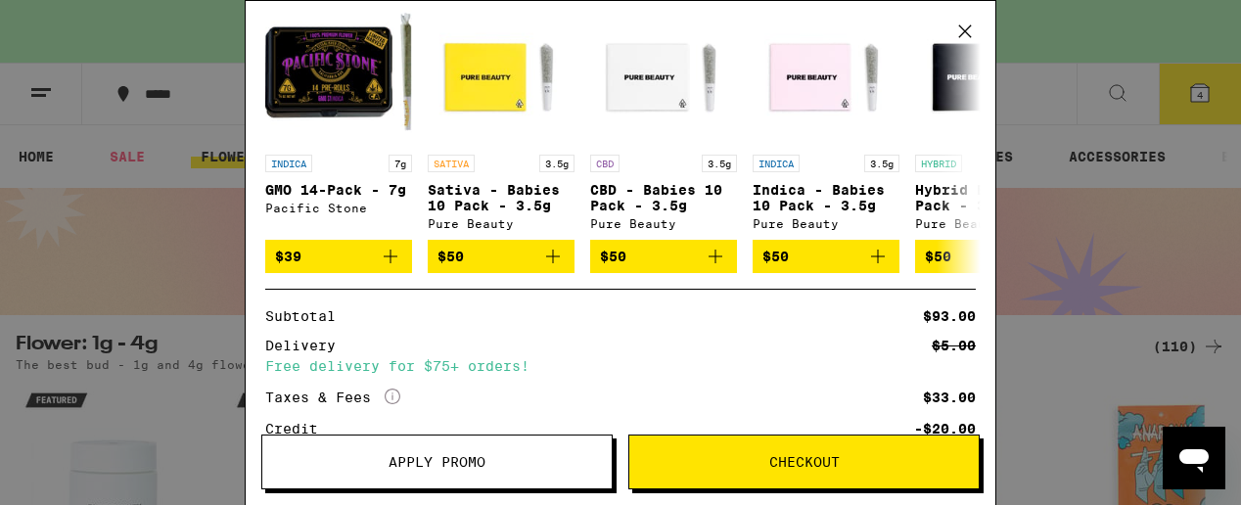
click at [450, 459] on span "Apply Promo" at bounding box center [437, 462] width 97 height 14
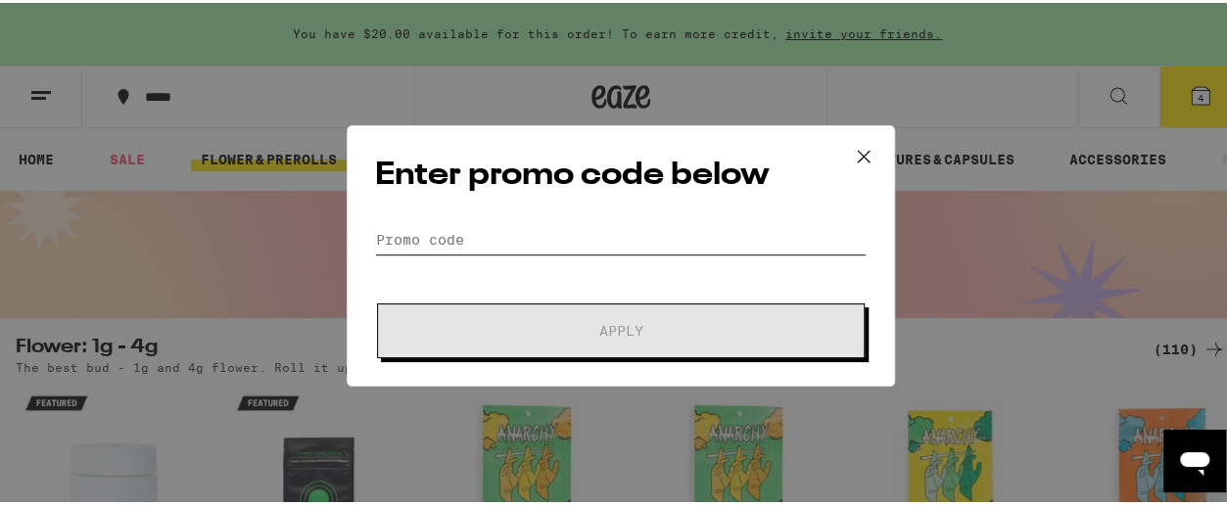
click at [458, 232] on input "Promo Code" at bounding box center [620, 236] width 491 height 29
click at [850, 149] on icon at bounding box center [863, 153] width 29 height 29
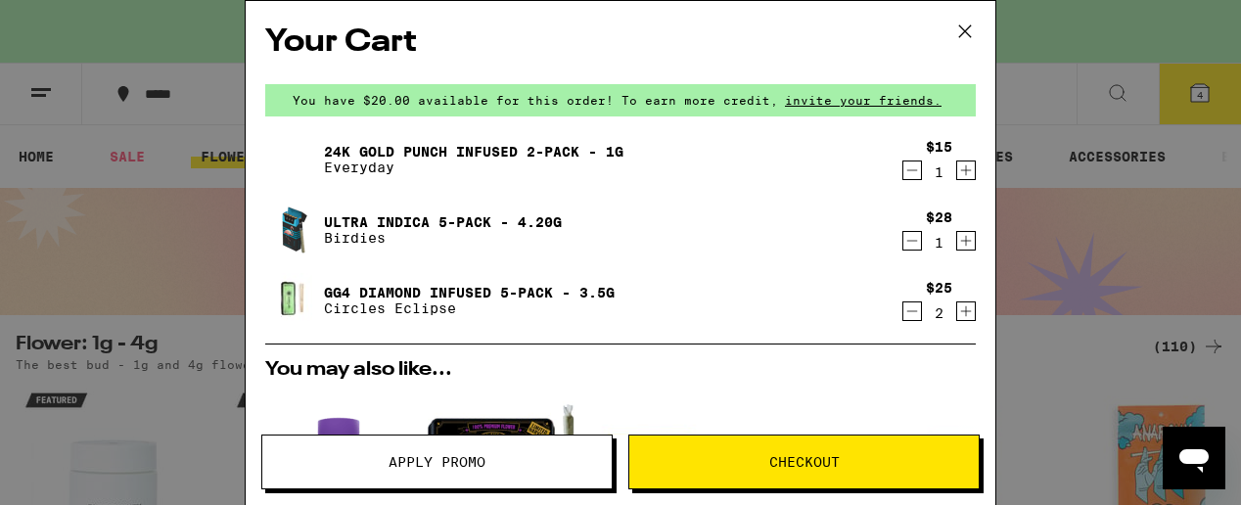
click at [420, 95] on span "You have $20.00 available for this order! To earn more credit," at bounding box center [536, 100] width 486 height 13
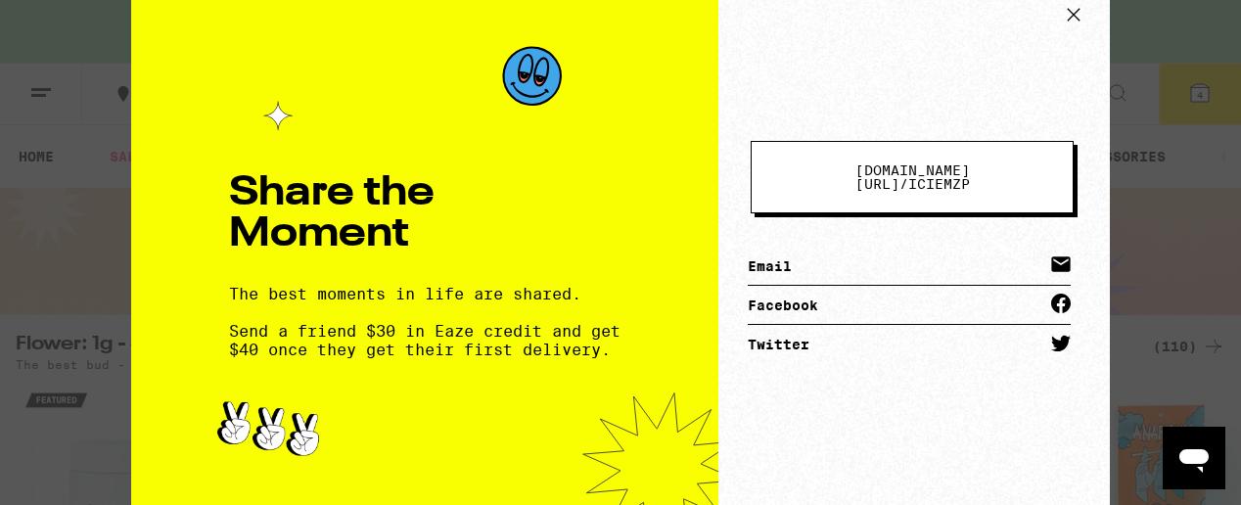
click at [1068, 17] on icon at bounding box center [1074, 15] width 12 height 12
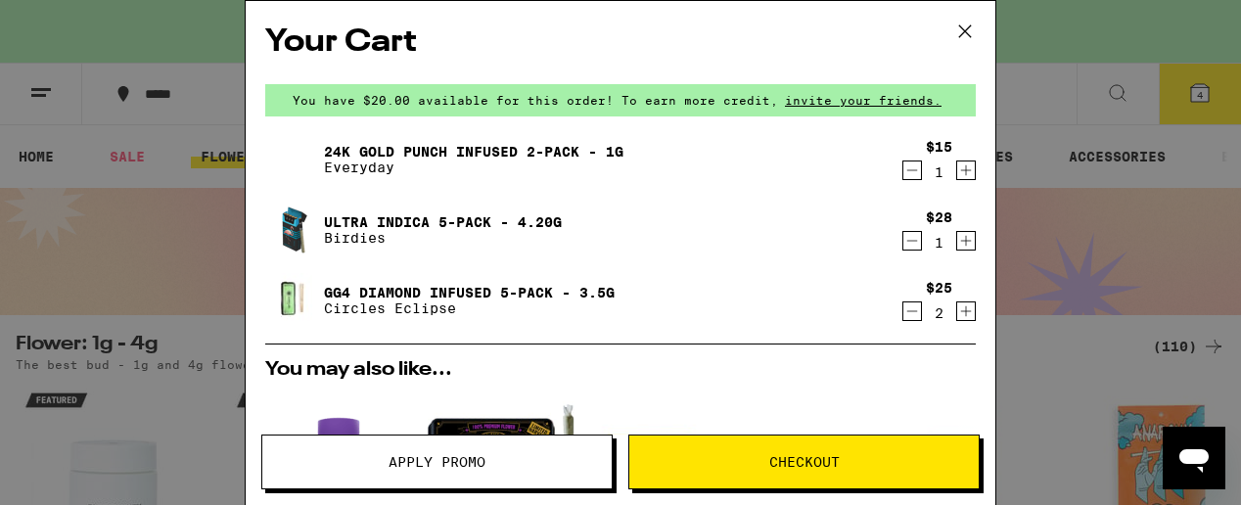
click at [965, 26] on icon at bounding box center [965, 31] width 29 height 29
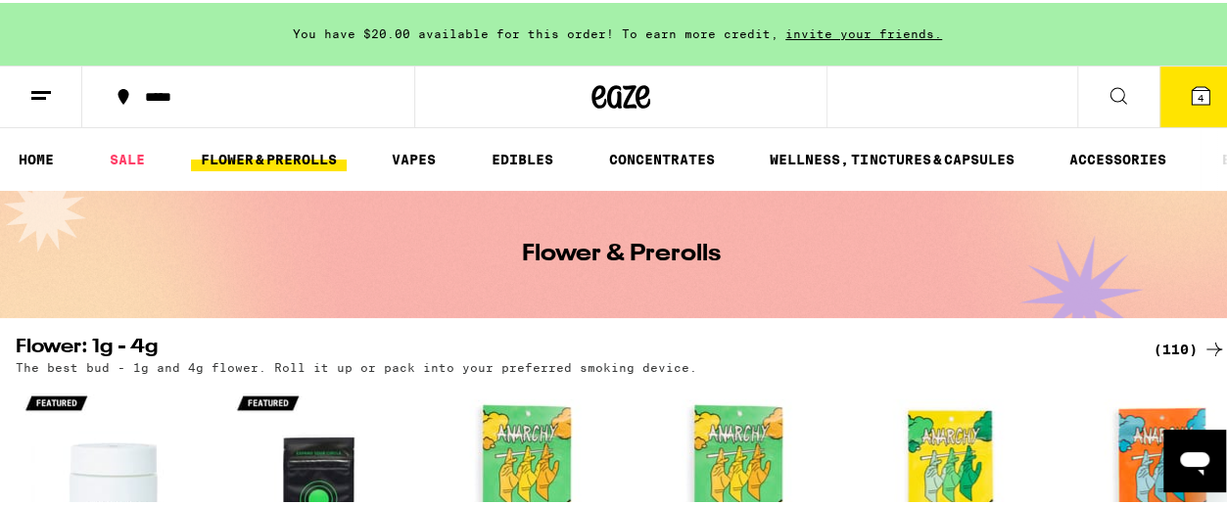
click at [1188, 91] on icon at bounding box center [1199, 92] width 23 height 23
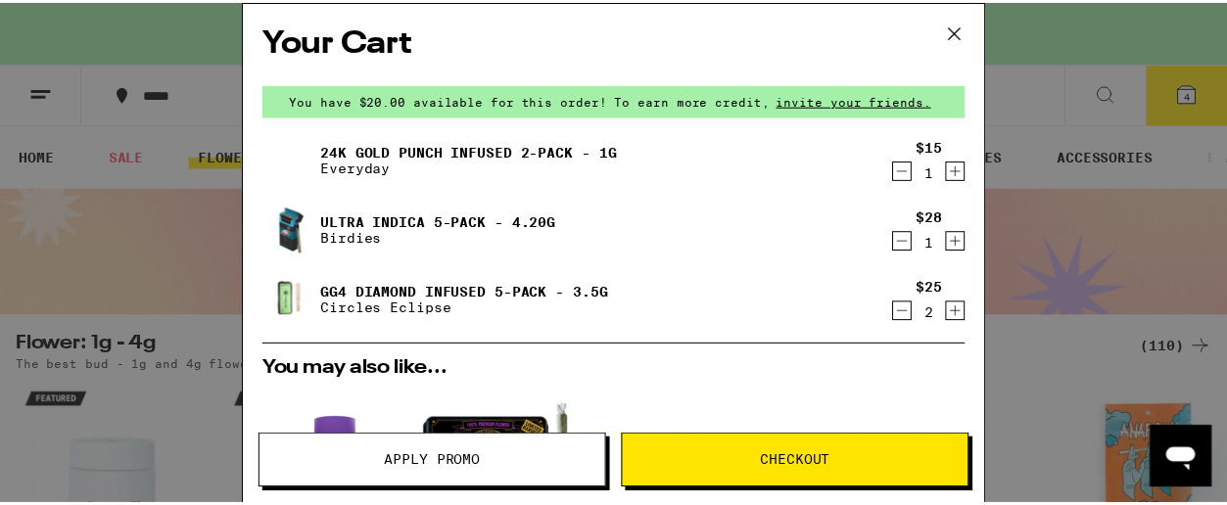
scroll to position [98, 0]
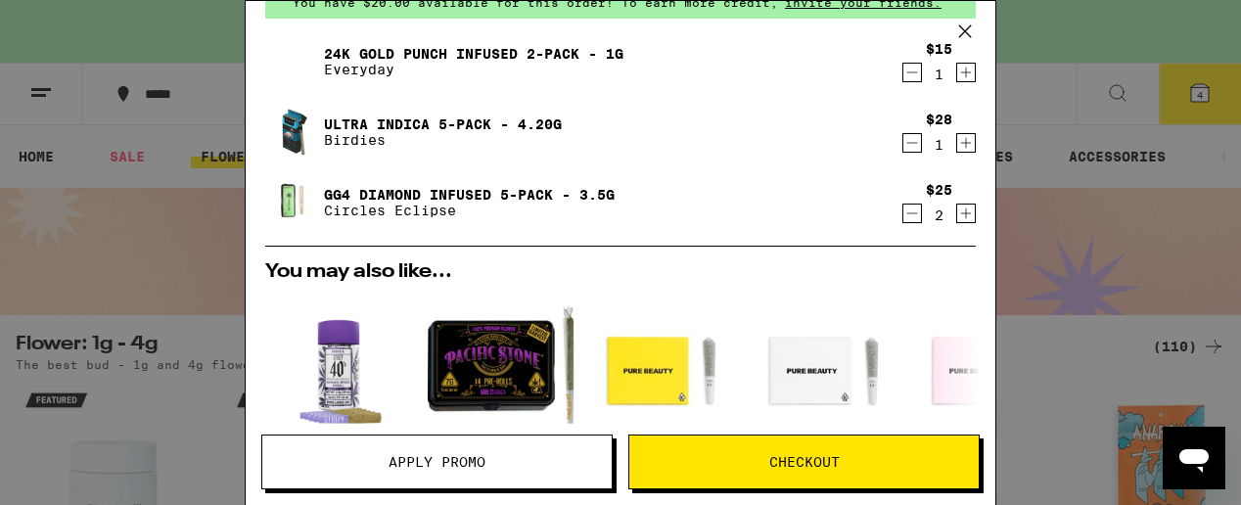
click at [1116, 41] on div "Your Cart You have $20.00 available for this order! To earn more credit, invite…" at bounding box center [620, 252] width 1241 height 505
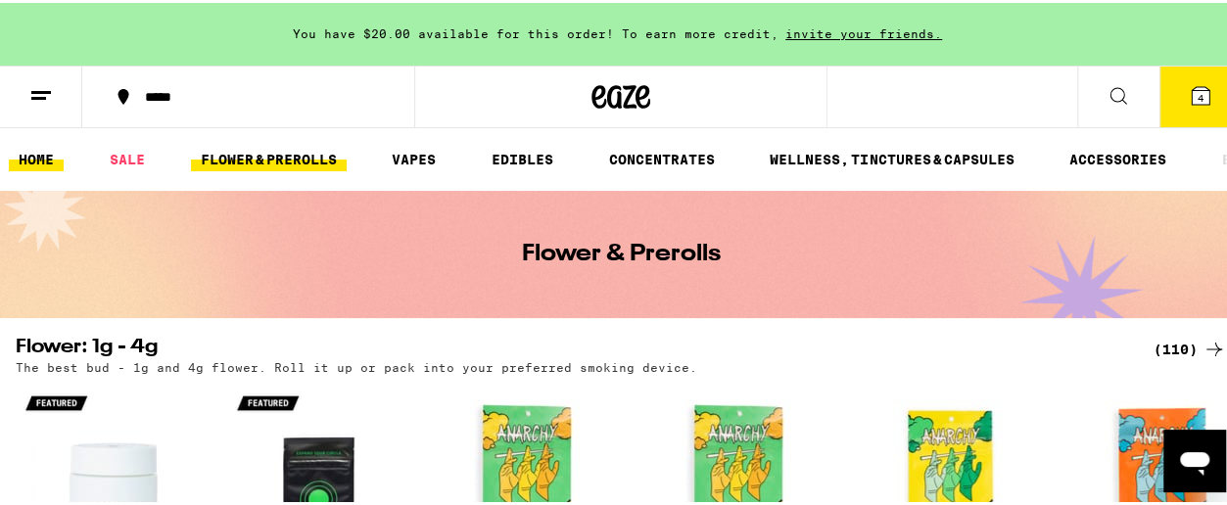
click at [41, 161] on link "HOME" at bounding box center [36, 156] width 55 height 23
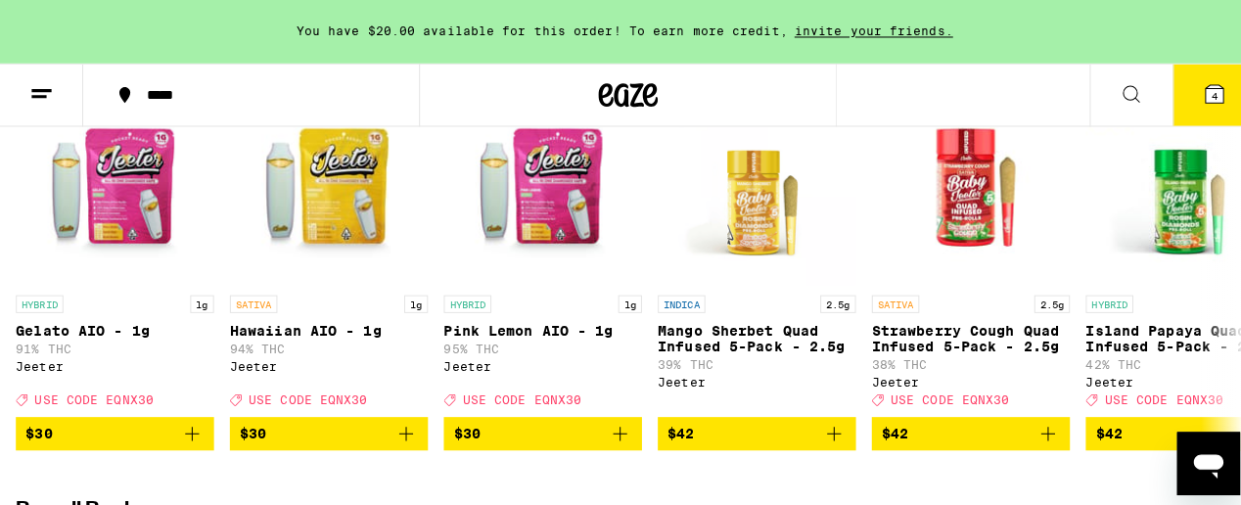
scroll to position [5384, 0]
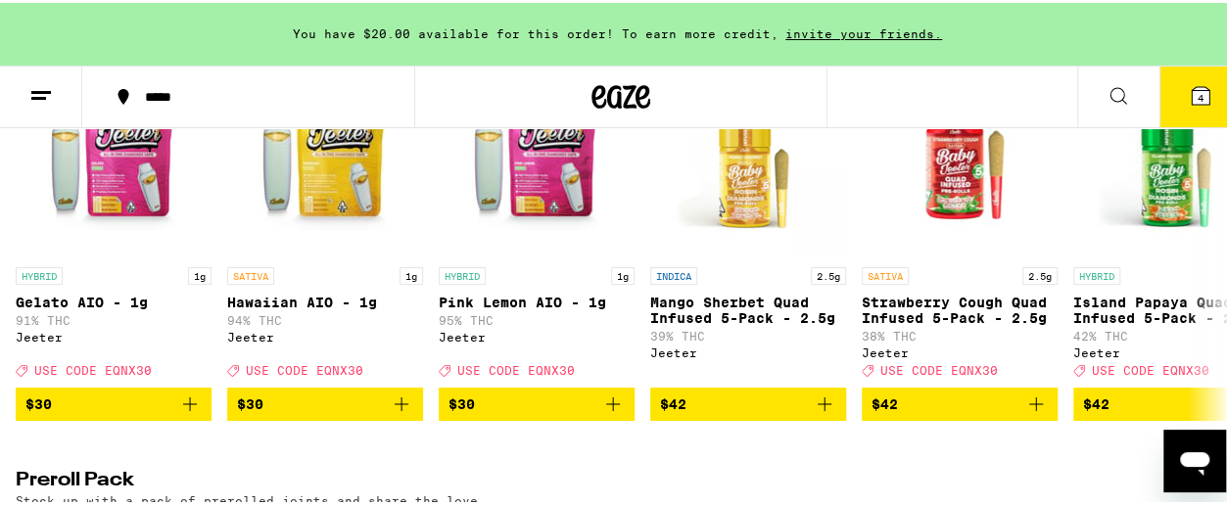
click at [1197, 94] on span "4" at bounding box center [1200, 95] width 6 height 12
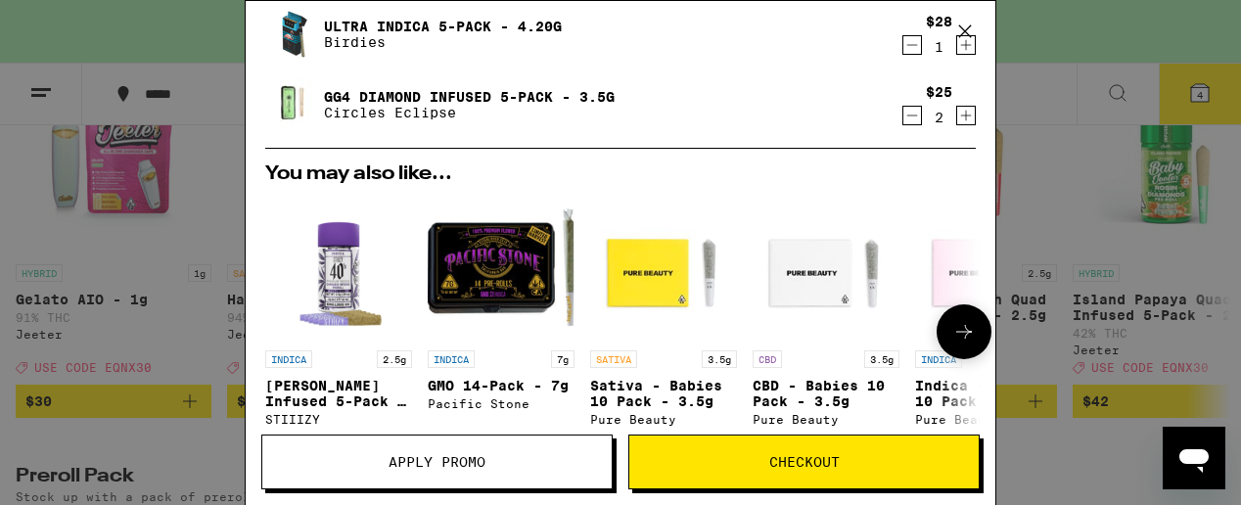
scroll to position [294, 0]
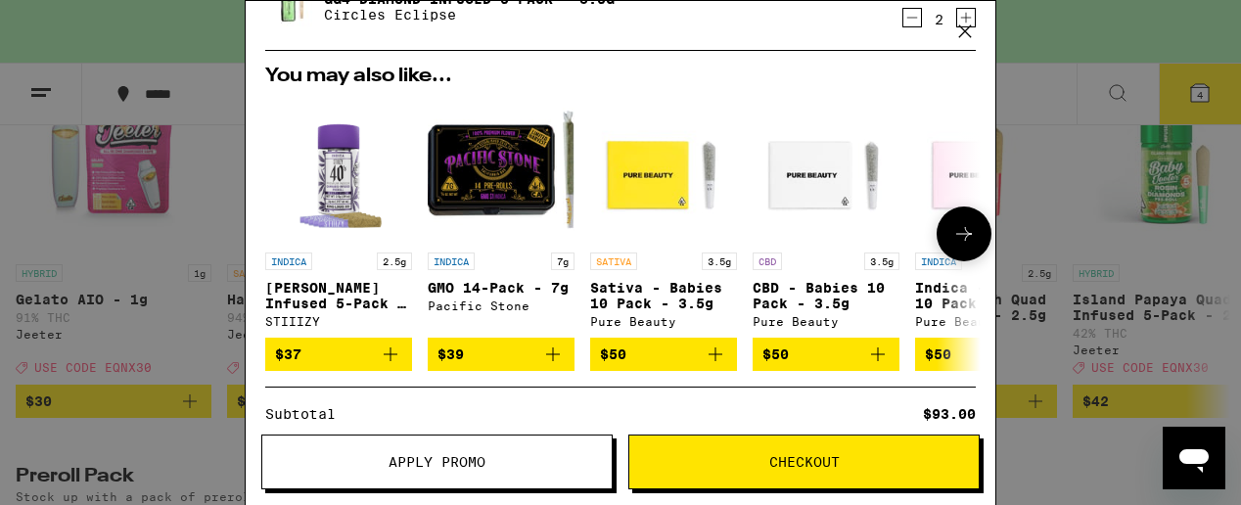
click at [637, 363] on span "$50" at bounding box center [663, 354] width 127 height 23
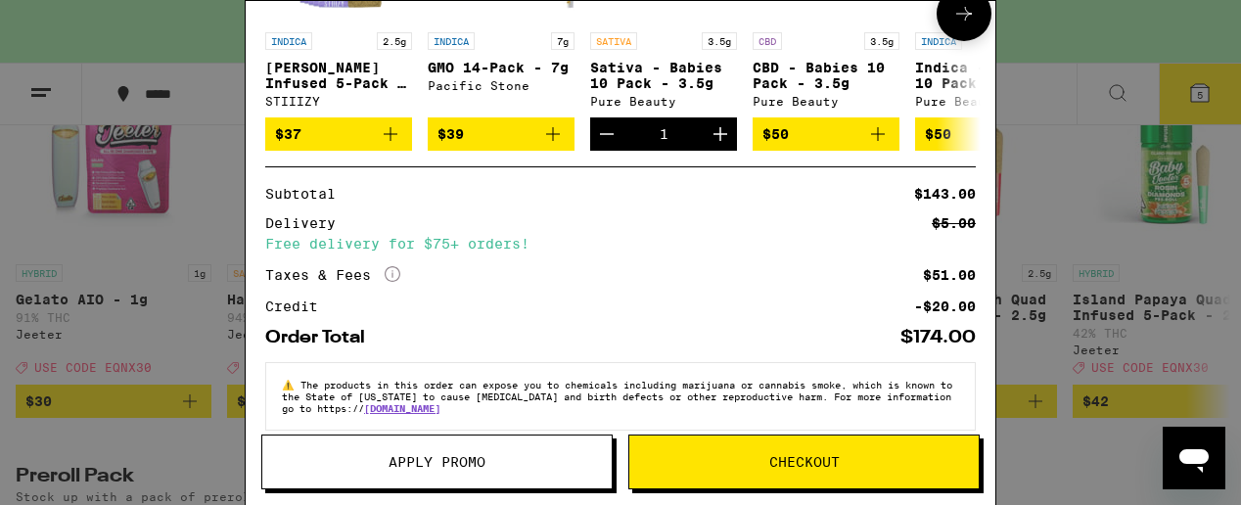
scroll to position [587, 0]
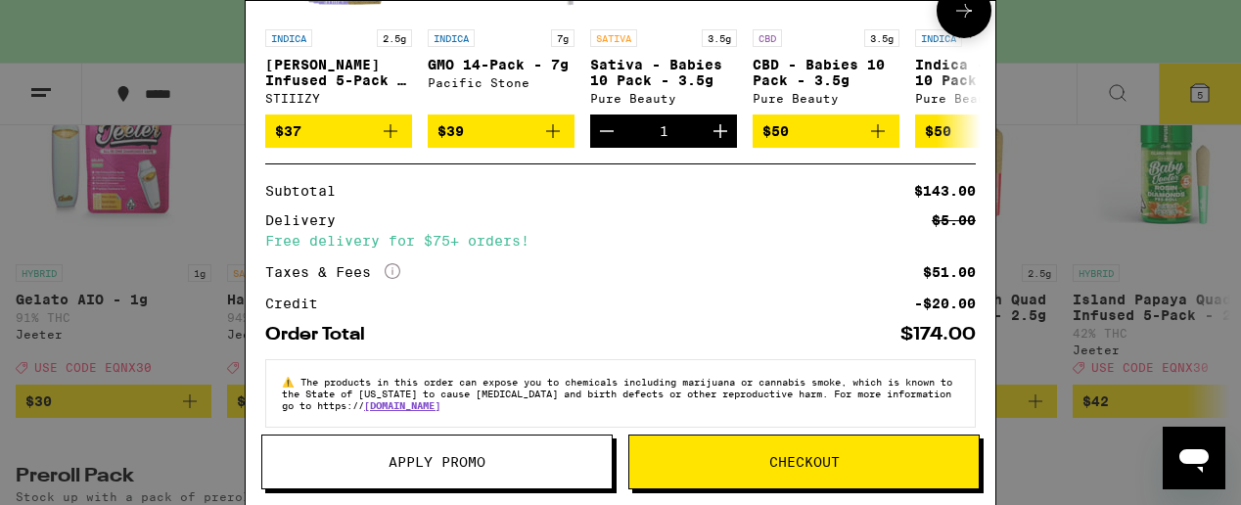
click at [845, 132] on span "$50" at bounding box center [826, 130] width 127 height 23
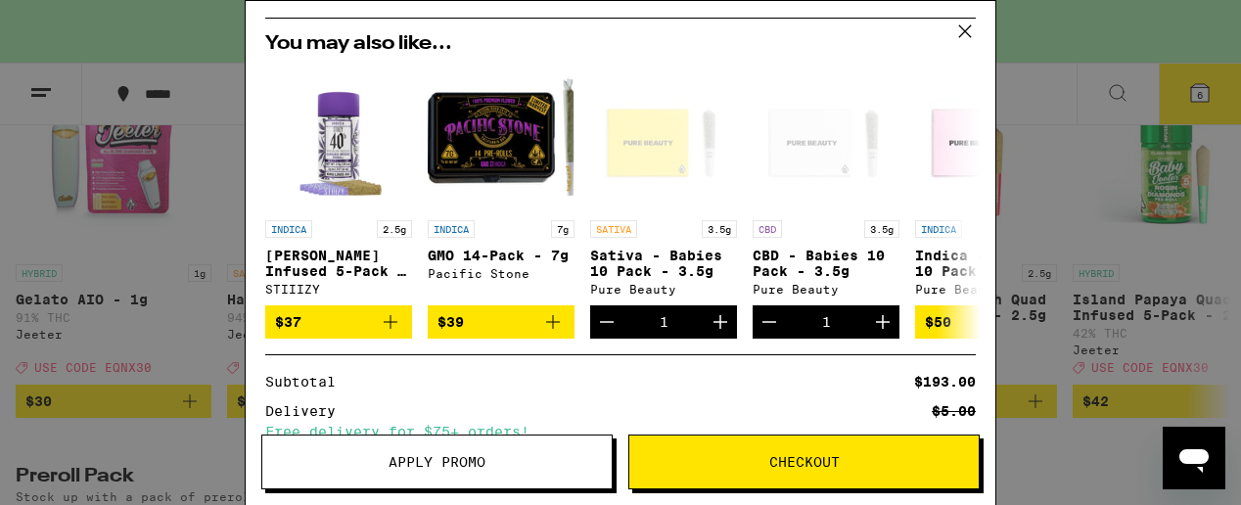
scroll to position [462, 0]
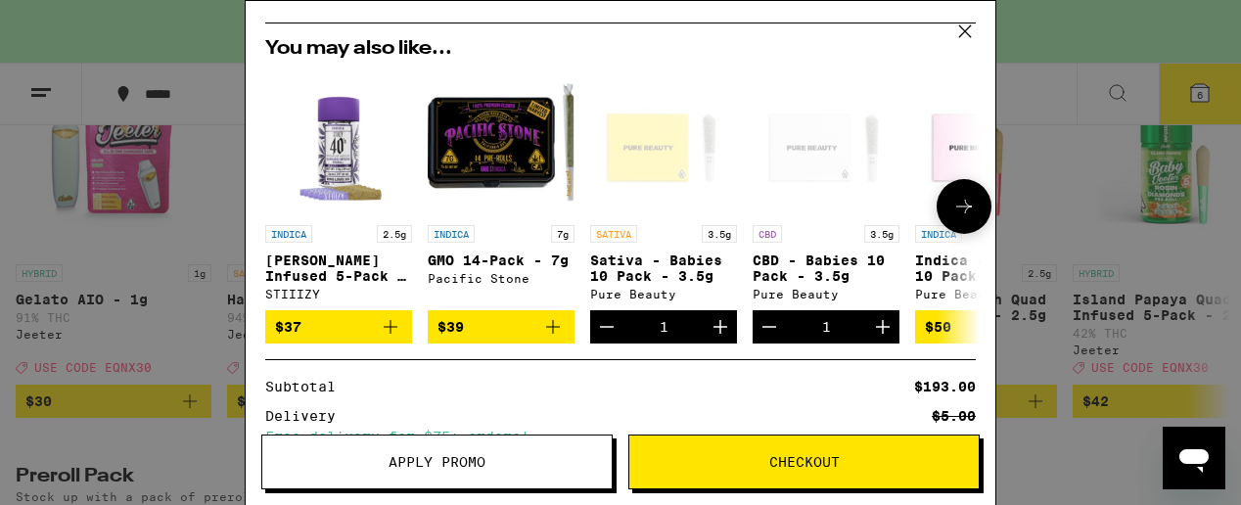
click at [352, 327] on span "$37" at bounding box center [338, 326] width 127 height 23
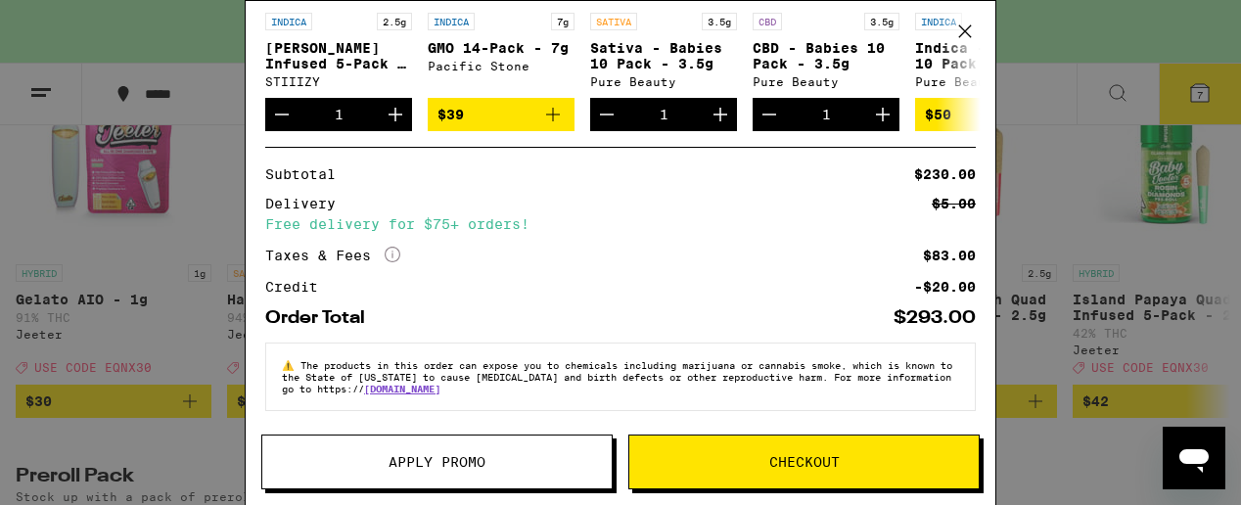
scroll to position [757, 0]
click at [750, 459] on span "Checkout" at bounding box center [803, 462] width 349 height 14
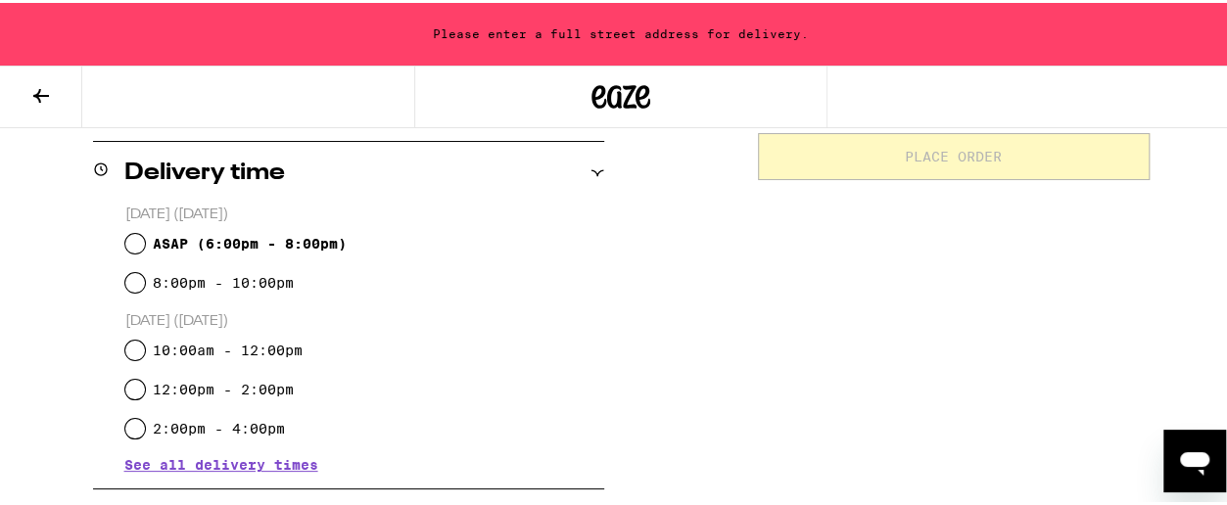
scroll to position [489, 0]
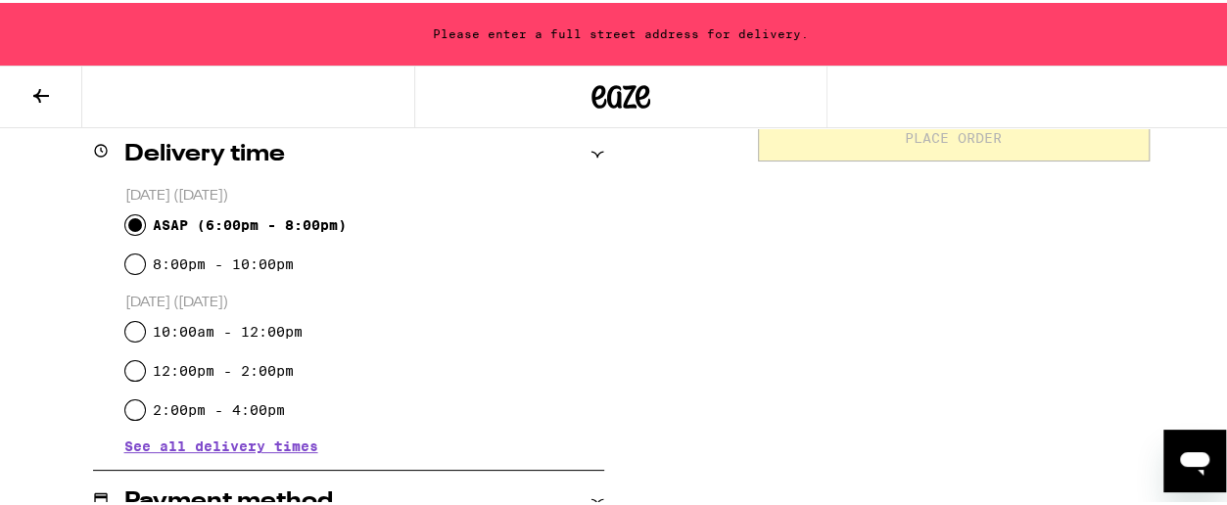
click at [131, 220] on input "ASAP ( 6:00pm - 8:00pm )" at bounding box center [135, 222] width 20 height 20
radio input "true"
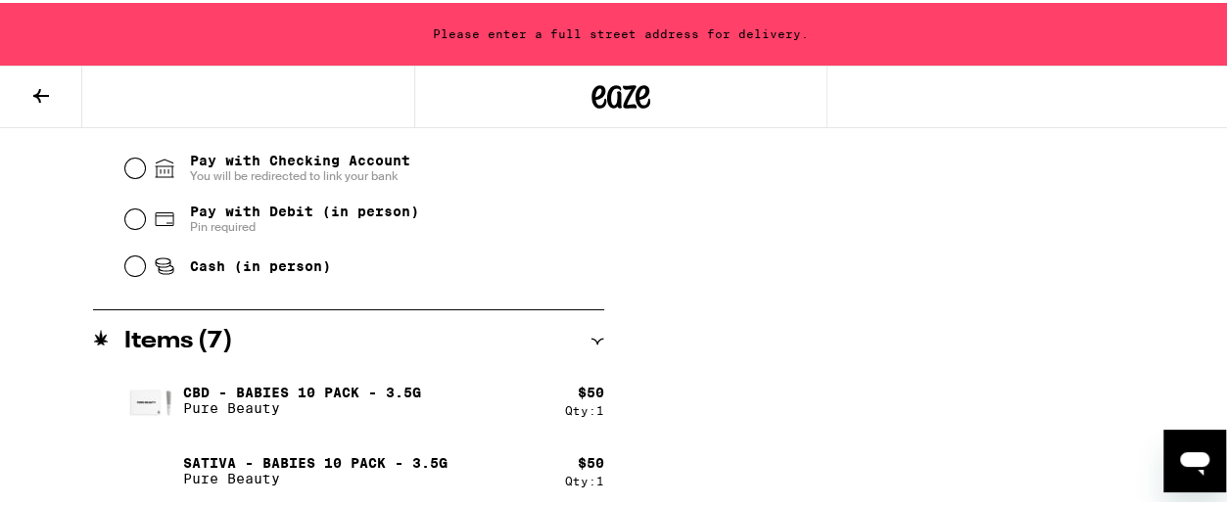
scroll to position [783, 0]
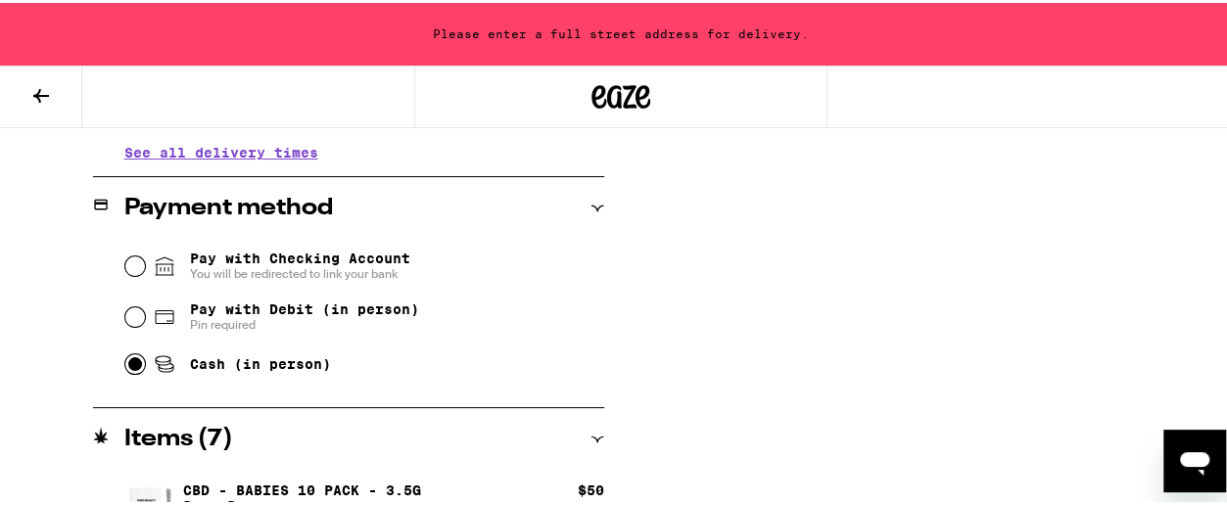
click at [130, 367] on input "Cash (in person)" at bounding box center [135, 361] width 20 height 20
radio input "true"
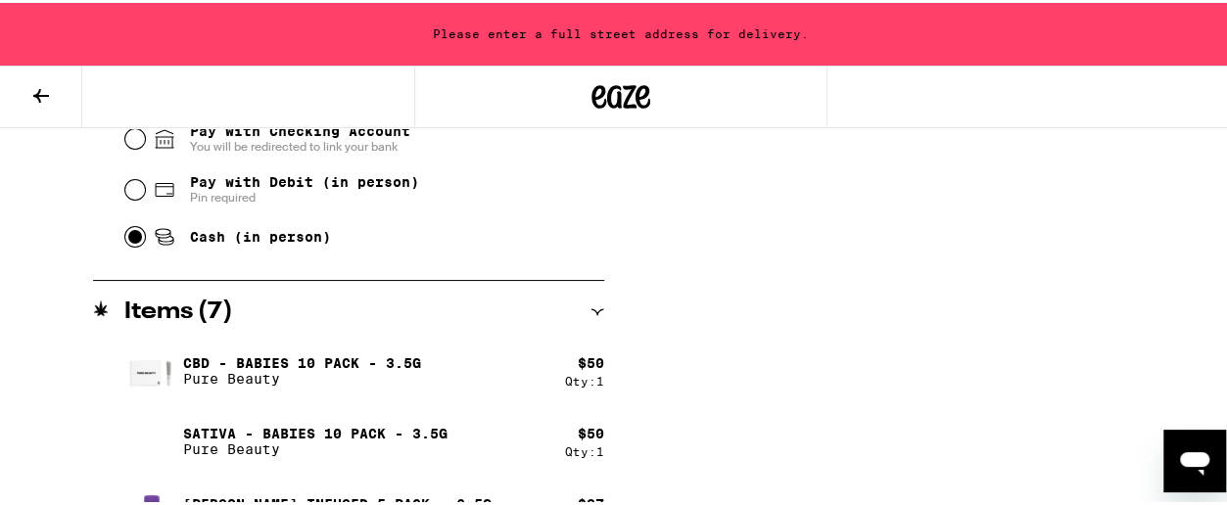
scroll to position [1169, 0]
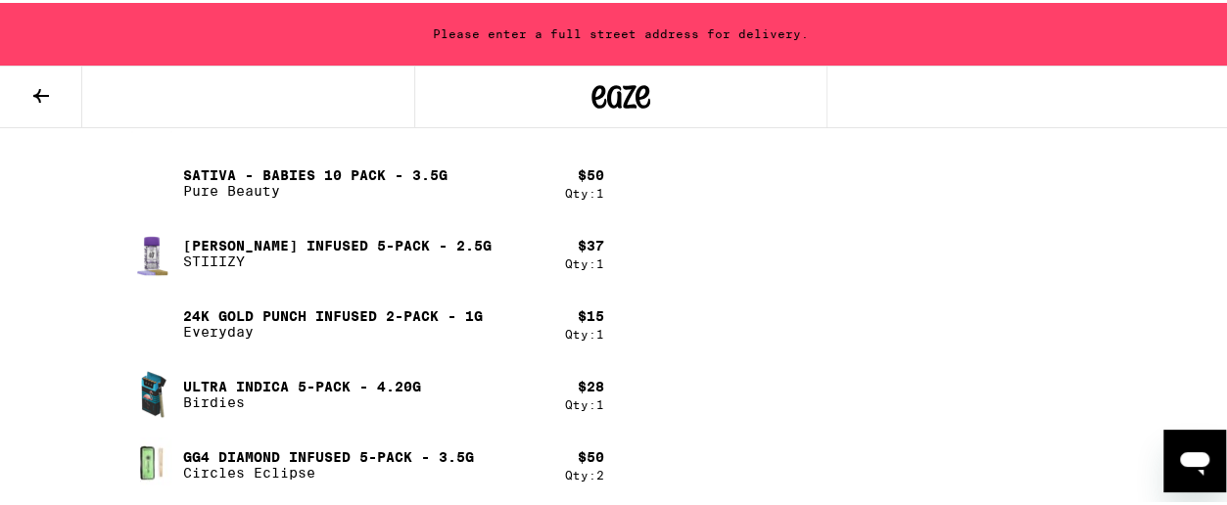
click at [589, 44] on div "Please enter a full street address for delivery." at bounding box center [620, 31] width 1241 height 63
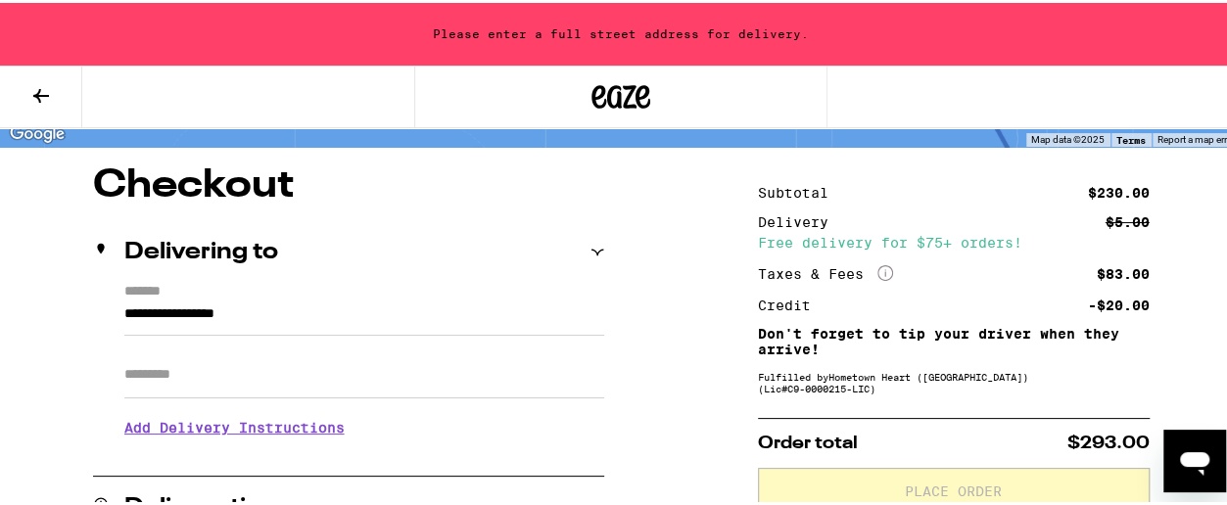
scroll to position [196, 0]
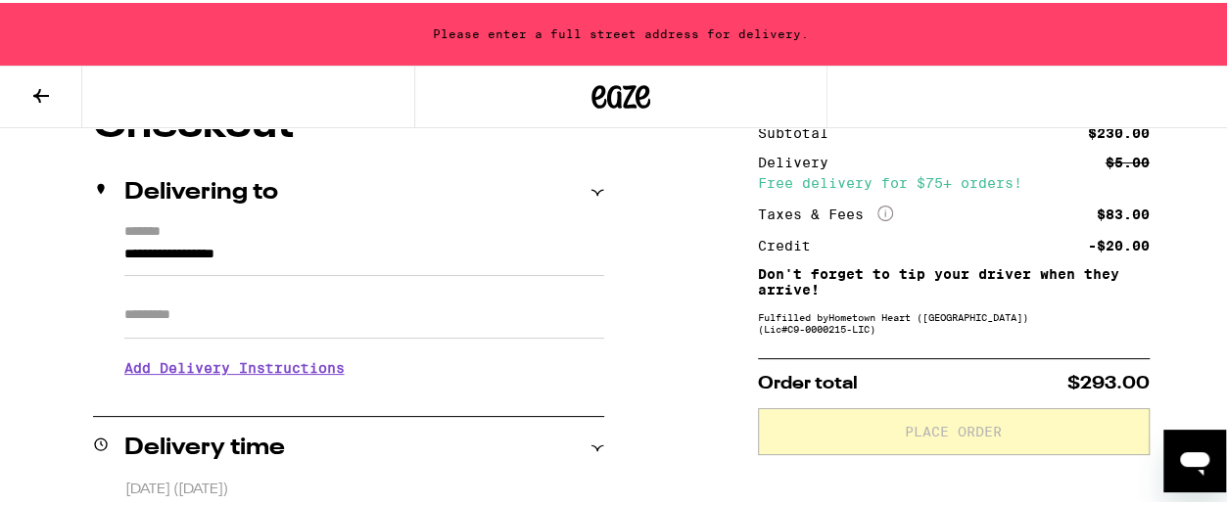
click at [151, 253] on input "**********" at bounding box center [364, 256] width 480 height 33
click at [114, 252] on div "**********" at bounding box center [348, 305] width 511 height 169
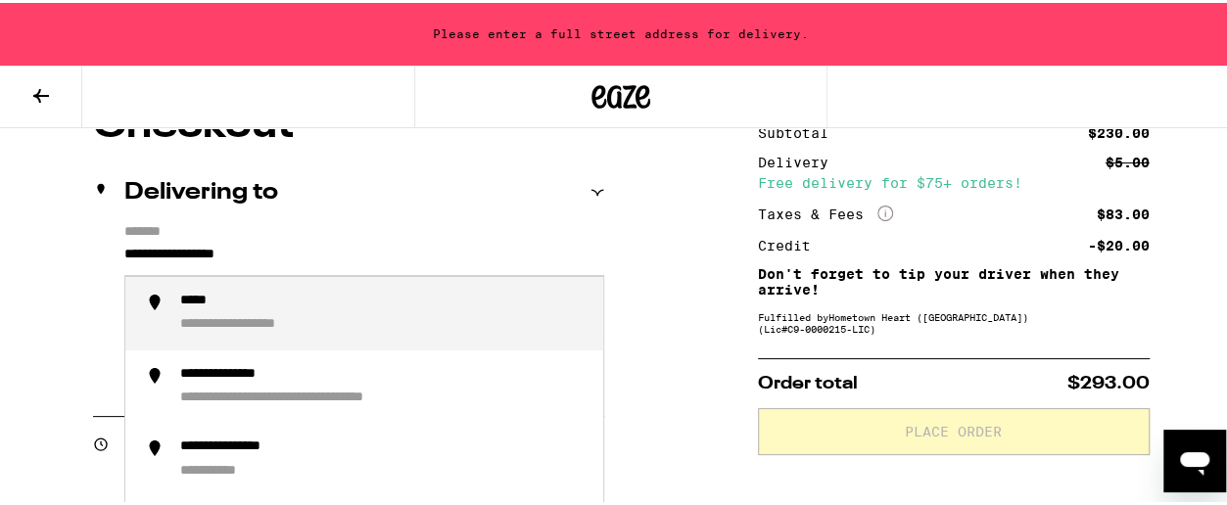
click at [124, 249] on input "**********" at bounding box center [364, 256] width 480 height 33
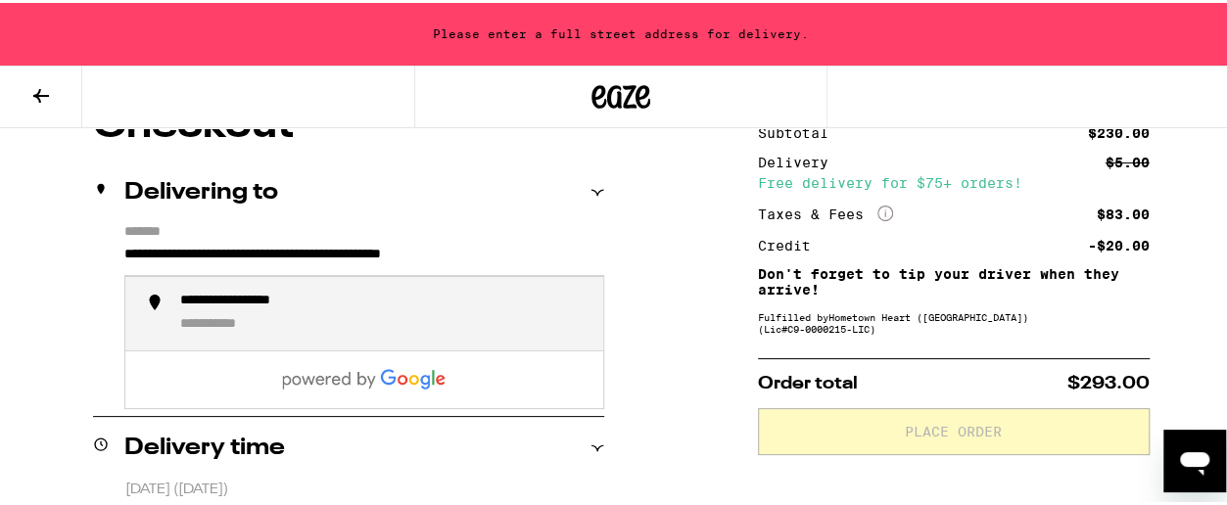
drag, startPoint x: 421, startPoint y: 250, endPoint x: 677, endPoint y: 258, distance: 256.6
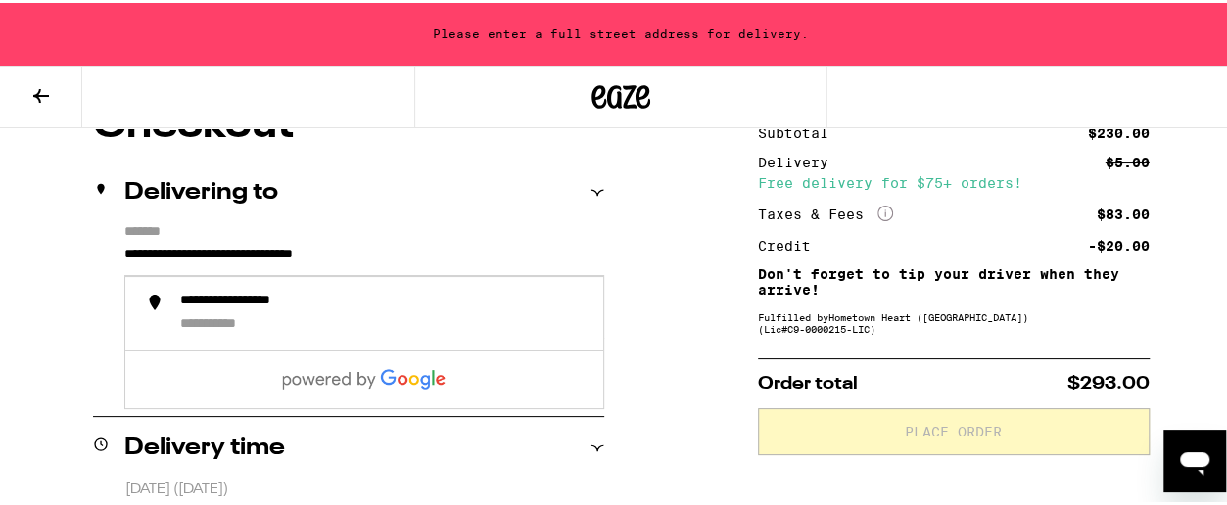
click at [456, 199] on div "Delivering to" at bounding box center [348, 189] width 511 height 23
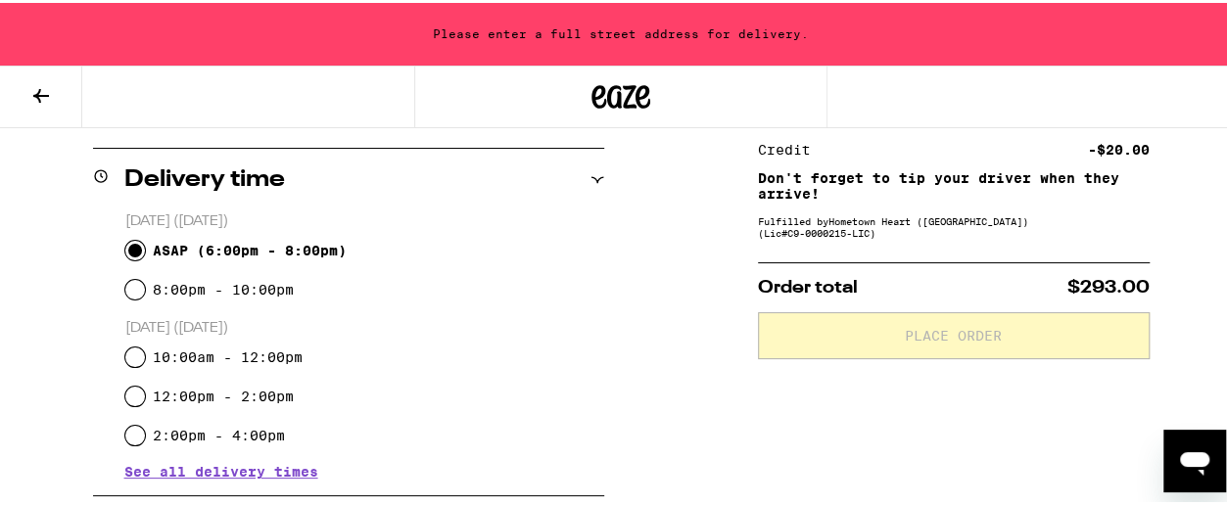
scroll to position [294, 0]
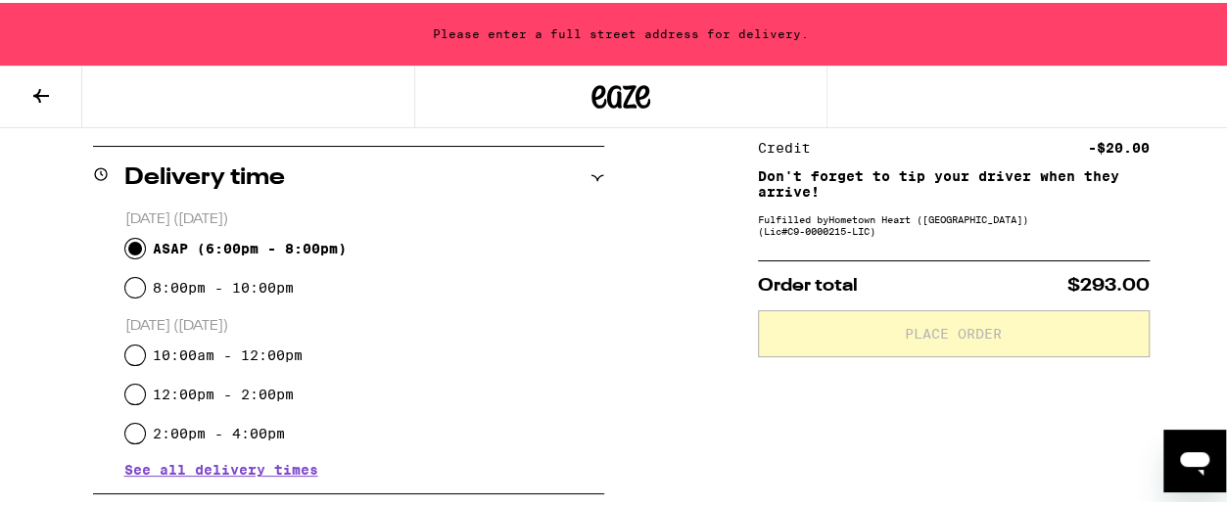
click at [119, 250] on div "[DATE] ([DATE]) ASAP ( 6:00pm - 8:00pm ) 8:00pm - 10:00pm [DATE] ([DATE]) 10:00…" at bounding box center [348, 340] width 511 height 267
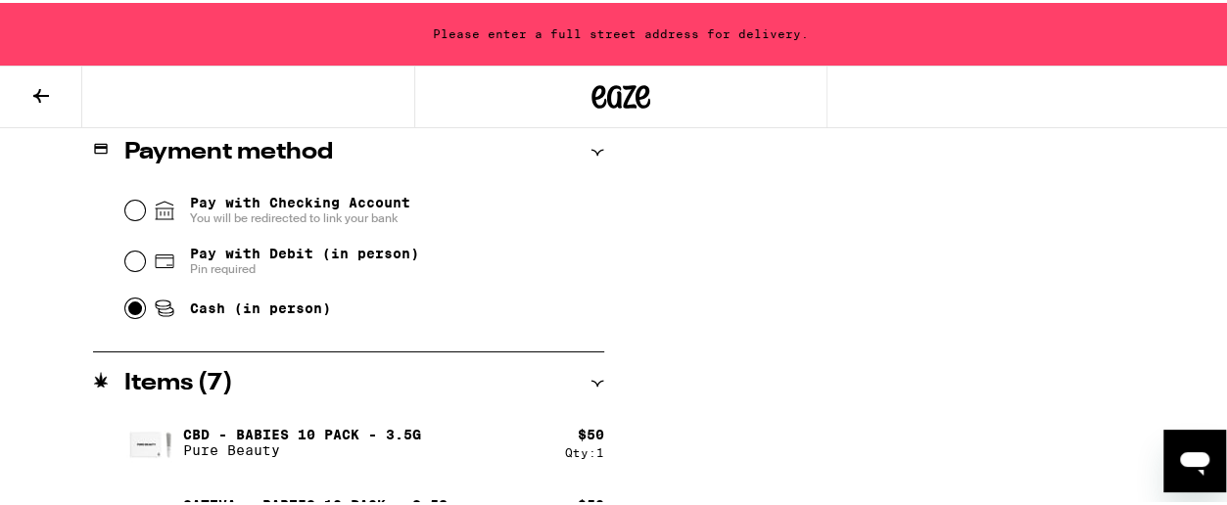
scroll to position [685, 0]
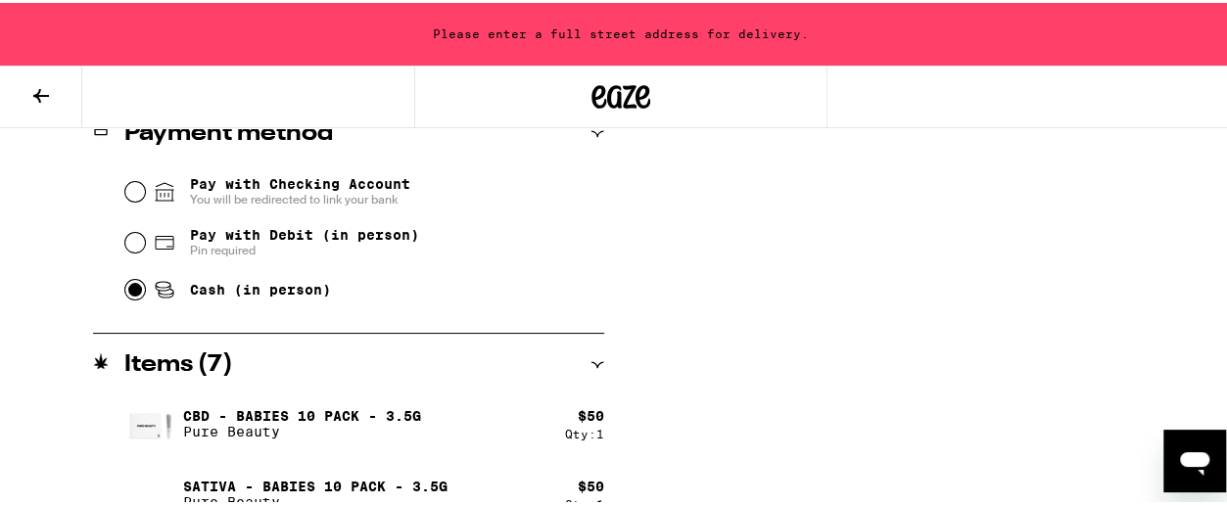
click at [129, 291] on input "Cash (in person)" at bounding box center [135, 287] width 20 height 20
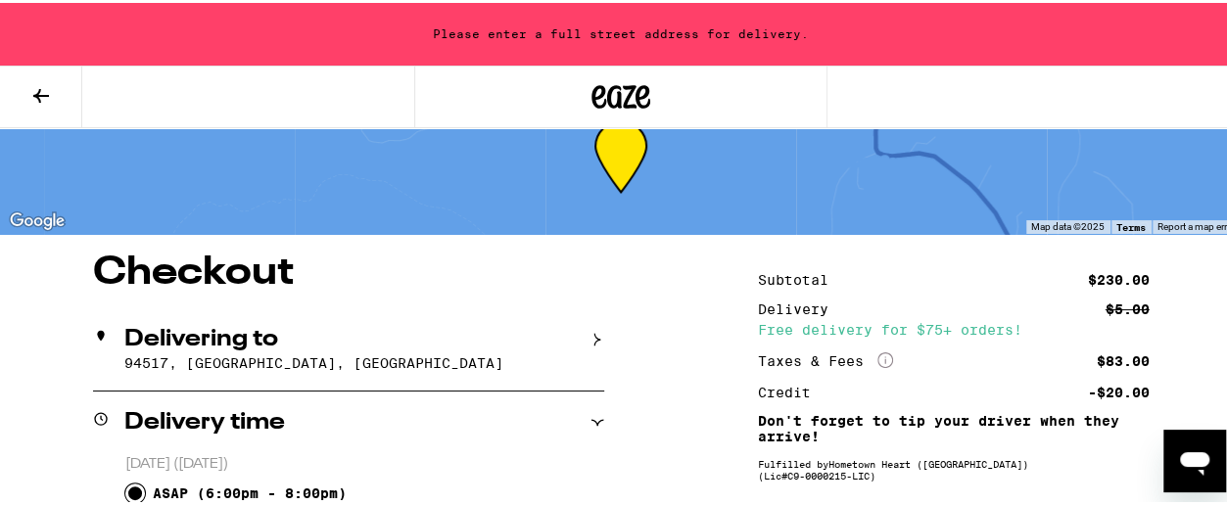
scroll to position [0, 0]
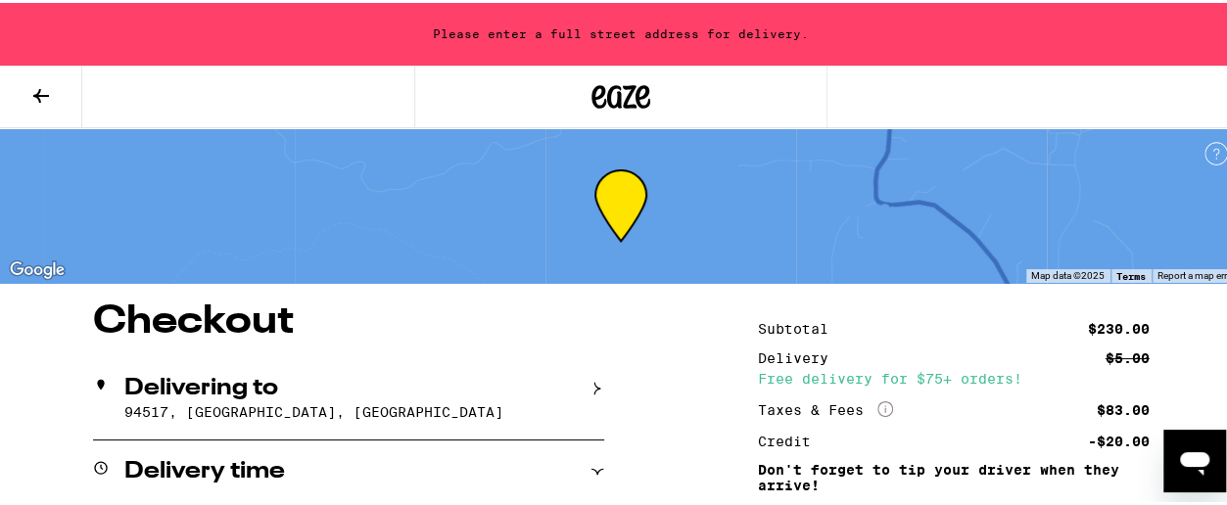
click at [124, 407] on p "94517, [GEOGRAPHIC_DATA], [GEOGRAPHIC_DATA]" at bounding box center [364, 409] width 480 height 16
click at [119, 407] on div "Delivering to 94517, [GEOGRAPHIC_DATA], [GEOGRAPHIC_DATA]" at bounding box center [348, 395] width 511 height 82
click at [125, 414] on p "94517, [GEOGRAPHIC_DATA], [GEOGRAPHIC_DATA]" at bounding box center [364, 409] width 480 height 16
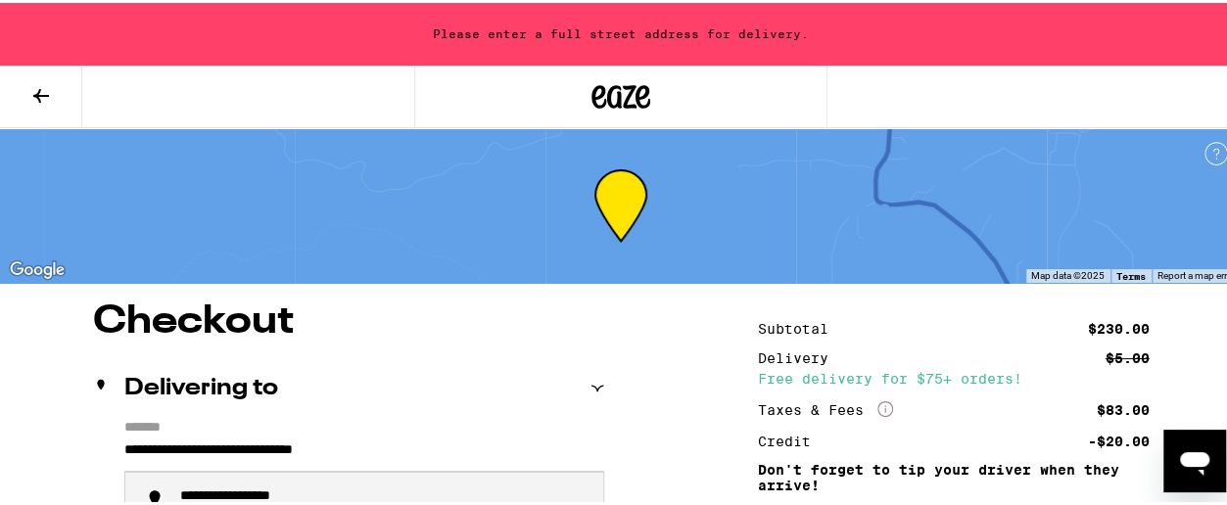
click at [174, 451] on input "**********" at bounding box center [364, 452] width 480 height 33
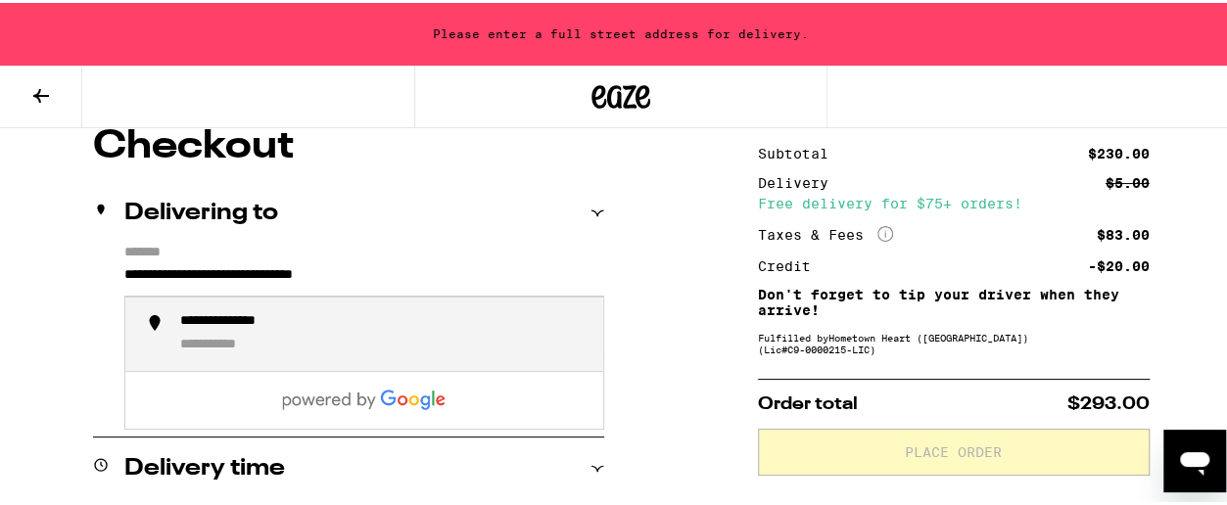
scroll to position [196, 0]
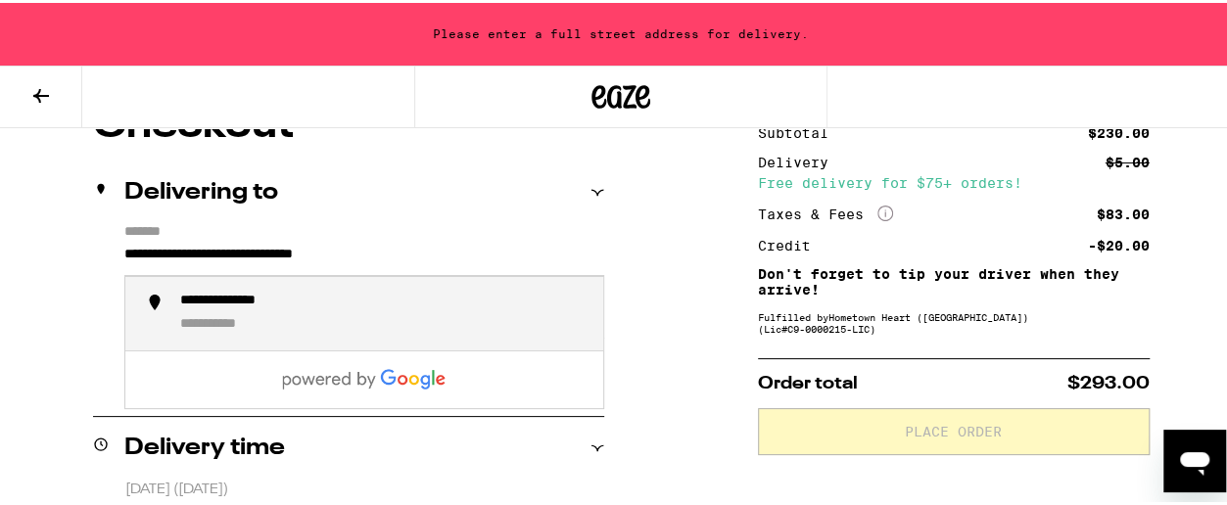
click at [236, 302] on div "**********" at bounding box center [246, 299] width 133 height 19
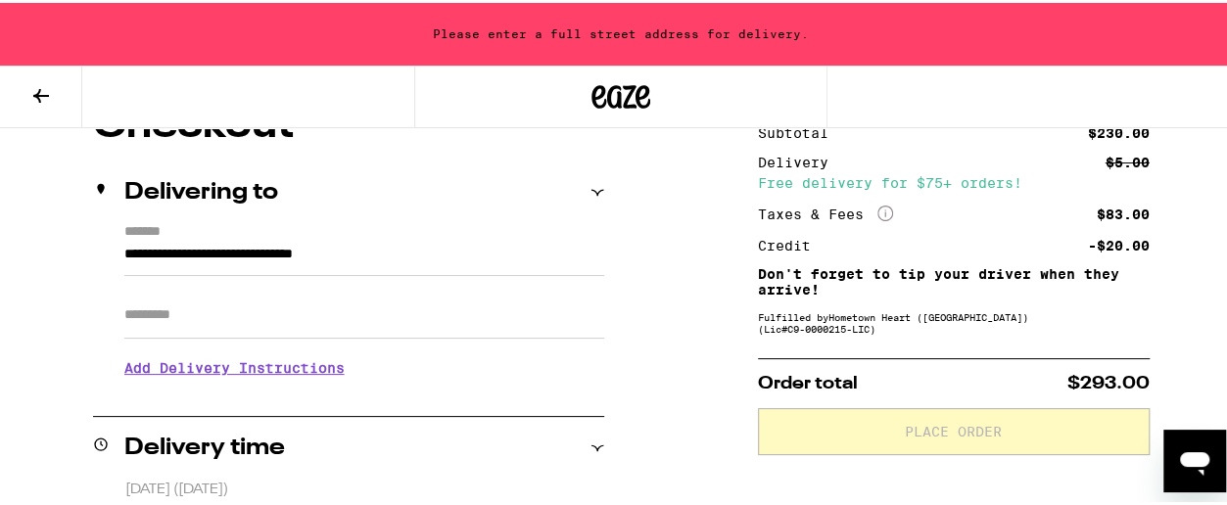
type input "**********"
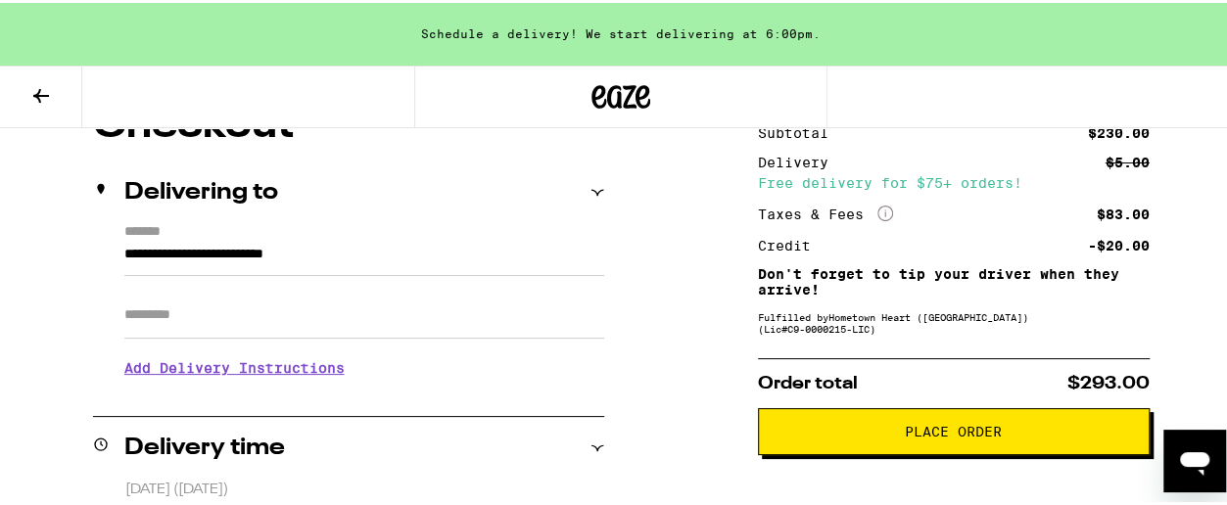
click at [905, 436] on span "Place Order" at bounding box center [953, 429] width 97 height 14
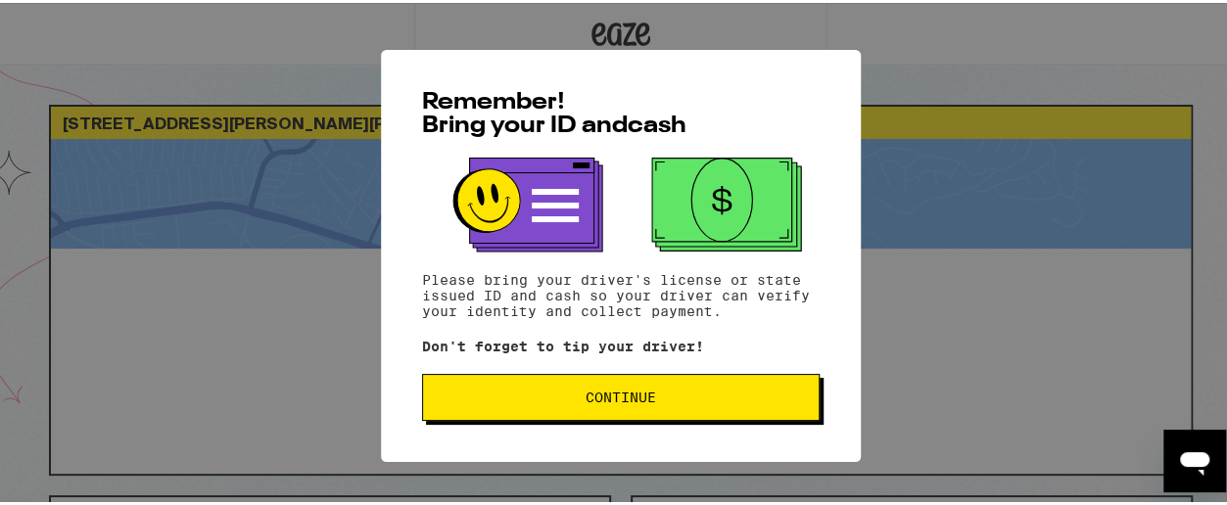
click at [603, 398] on span "Continue" at bounding box center [620, 395] width 70 height 14
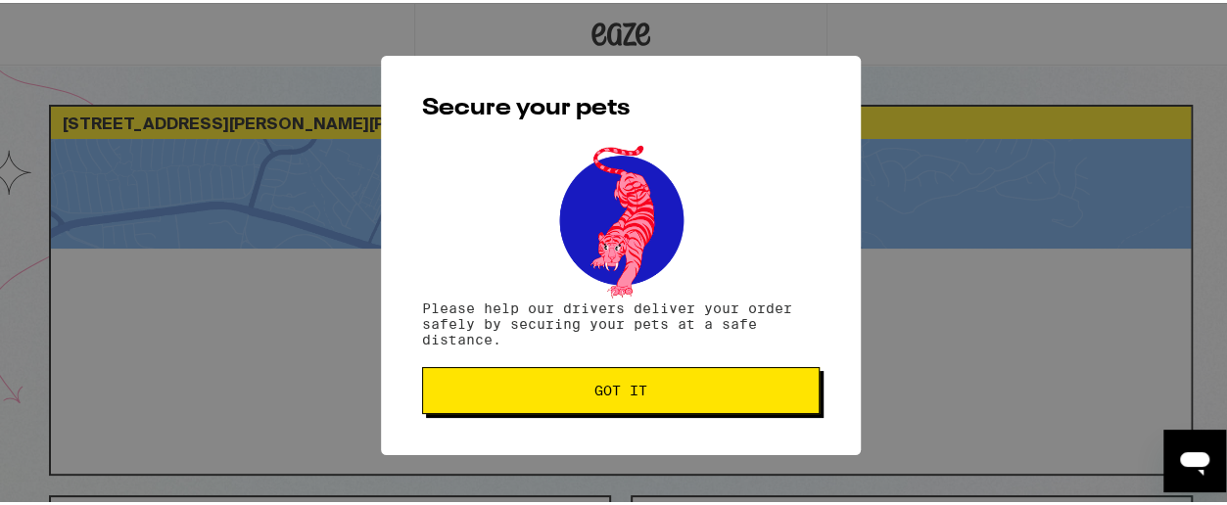
click at [599, 395] on span "Got it" at bounding box center [620, 388] width 53 height 14
